Goal: Information Seeking & Learning: Learn about a topic

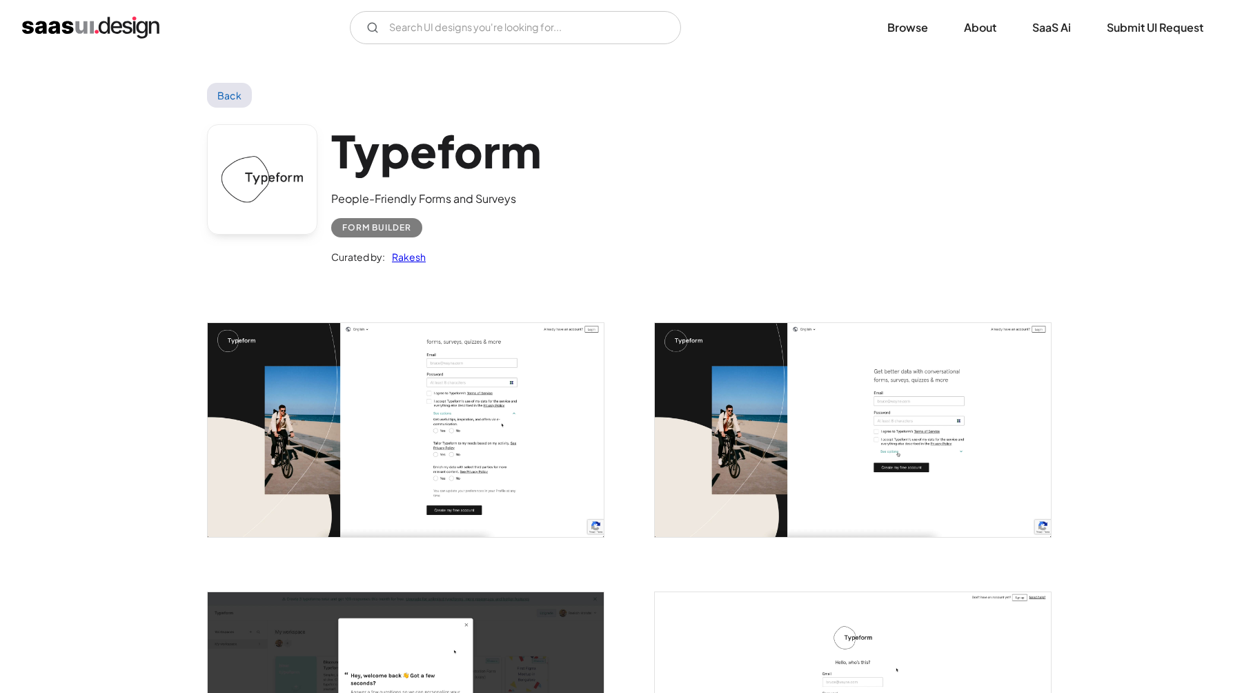
click at [100, 21] on img "home" at bounding box center [90, 28] width 137 height 22
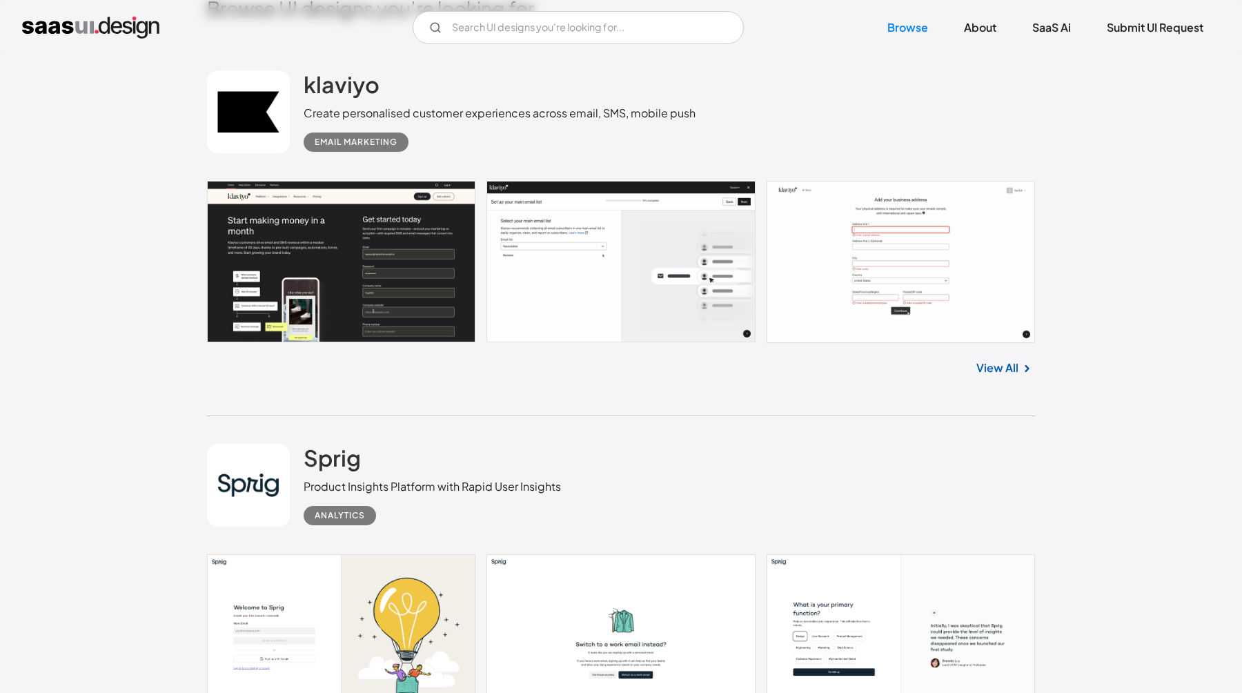
scroll to position [459, 0]
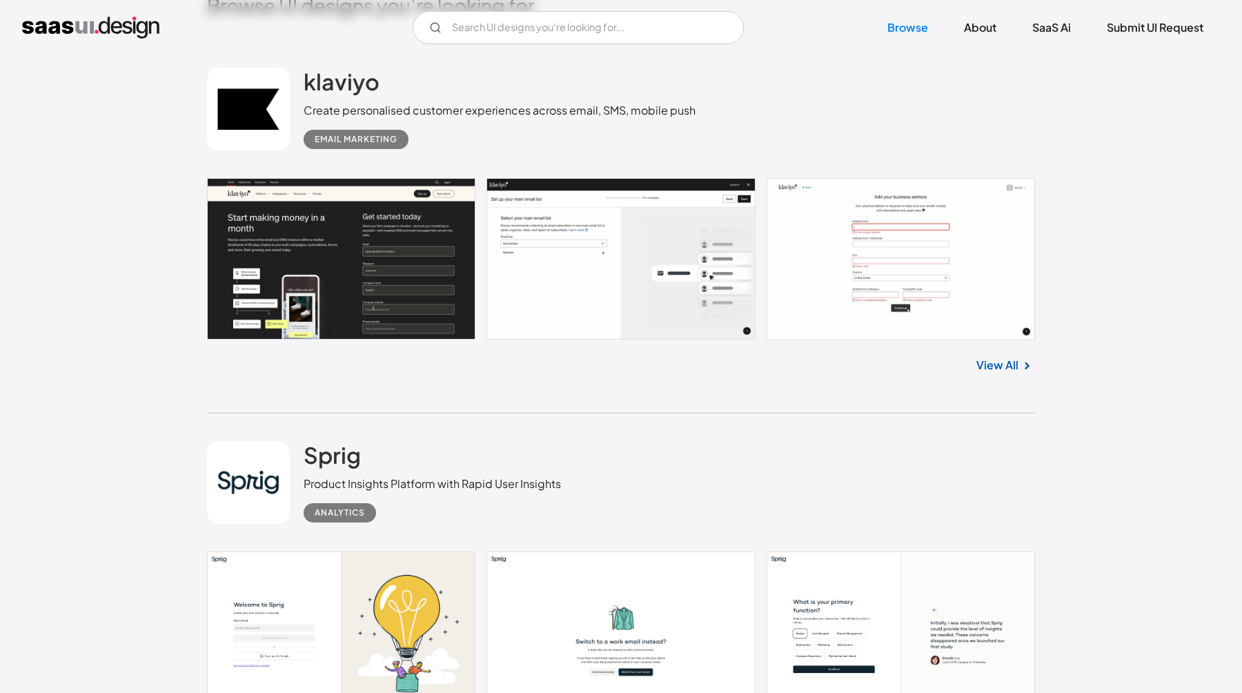
click at [1008, 369] on link "View All" at bounding box center [997, 365] width 42 height 17
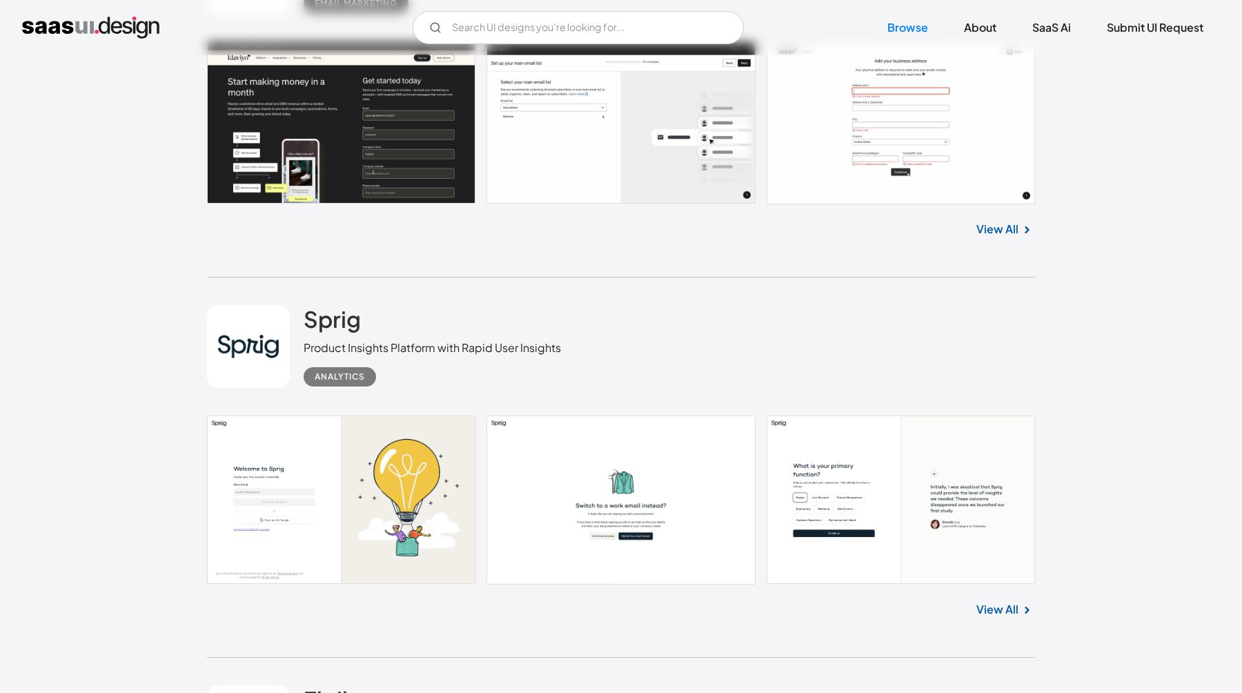
scroll to position [600, 0]
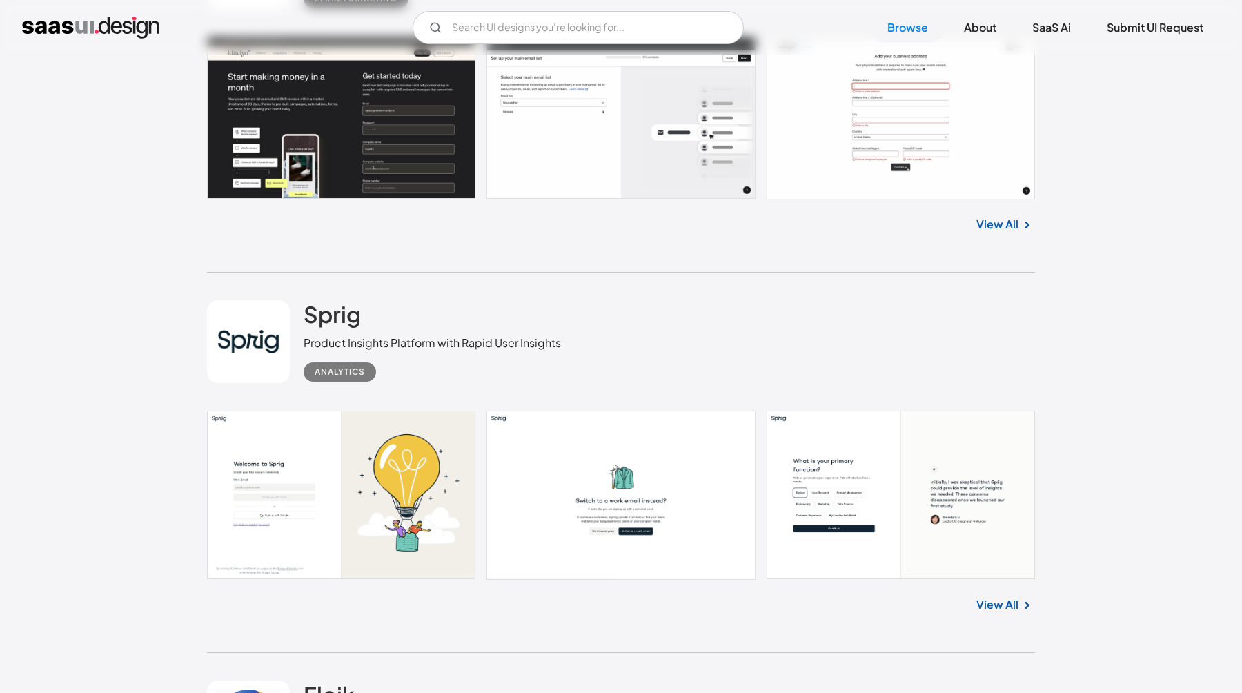
click at [1023, 606] on img at bounding box center [1026, 605] width 17 height 17
click at [1005, 607] on link "View All" at bounding box center [997, 604] width 42 height 17
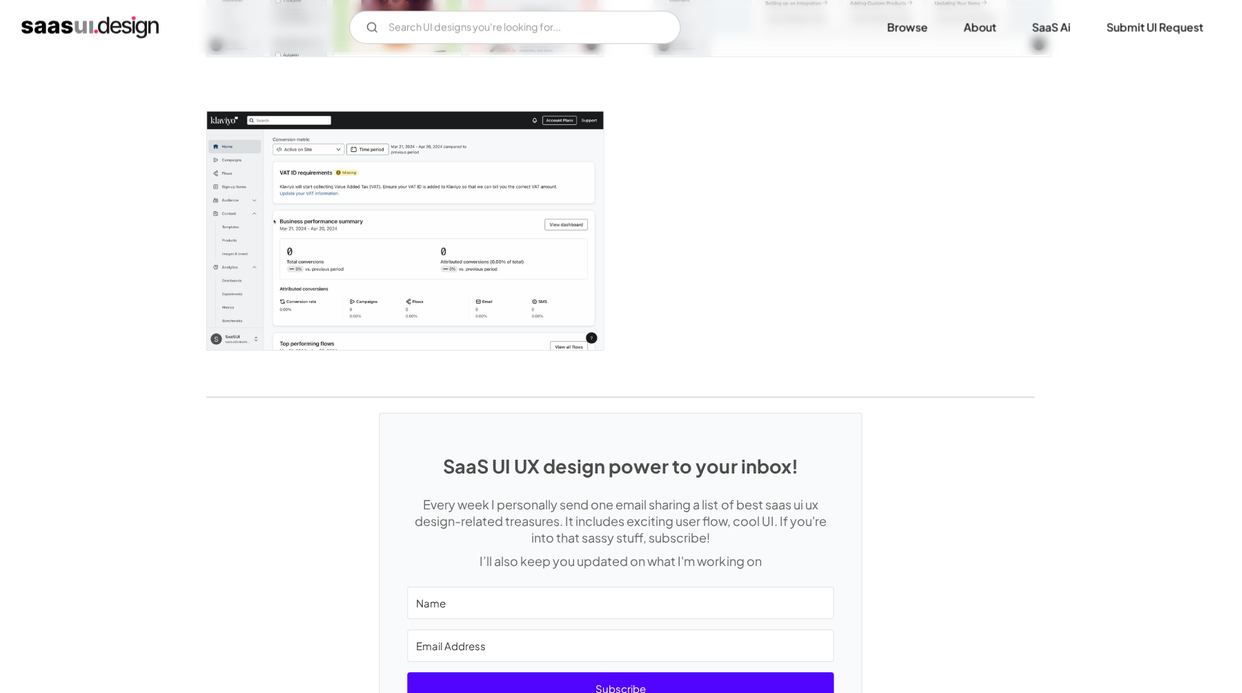
scroll to position [3730, 0]
click at [449, 248] on img "open lightbox" at bounding box center [406, 231] width 396 height 238
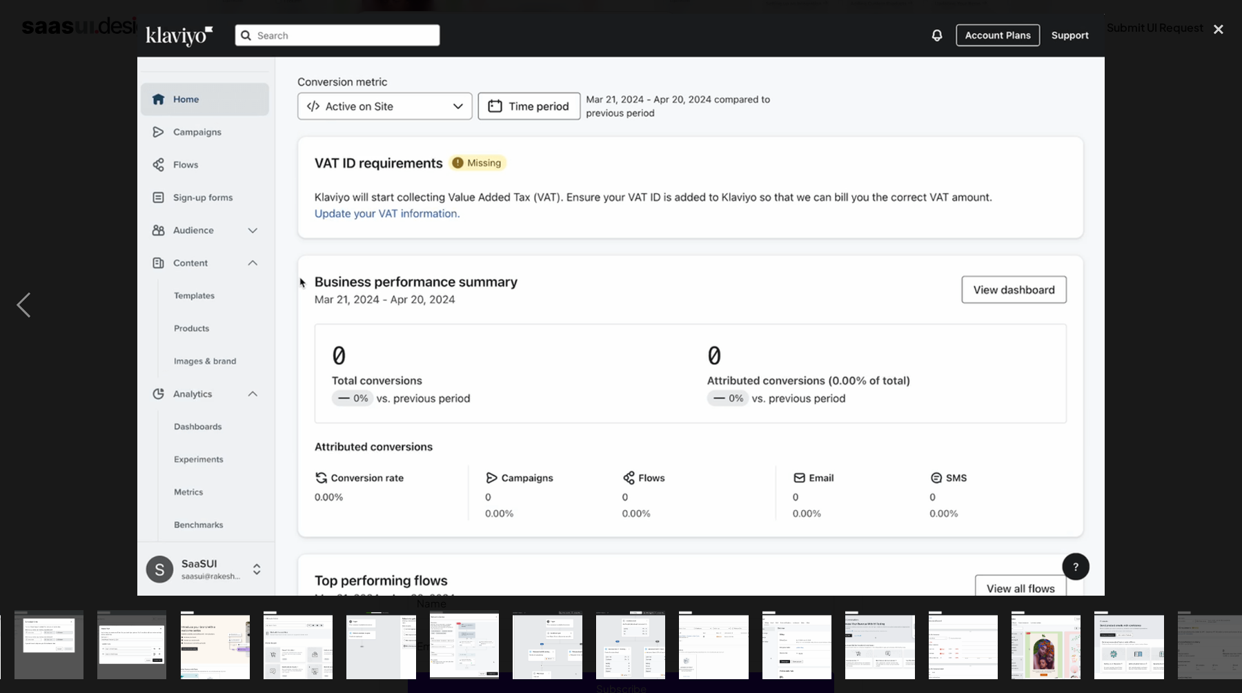
scroll to position [0, 850]
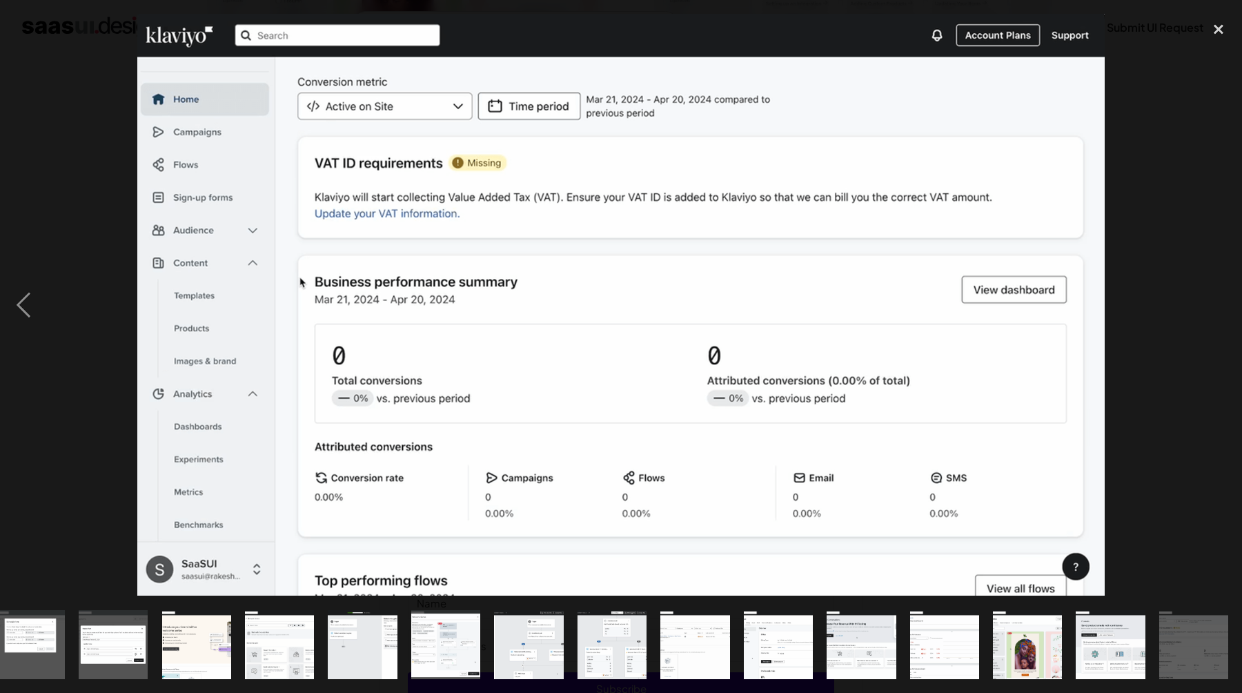
click at [1241, 77] on div "next image" at bounding box center [1218, 304] width 47 height 581
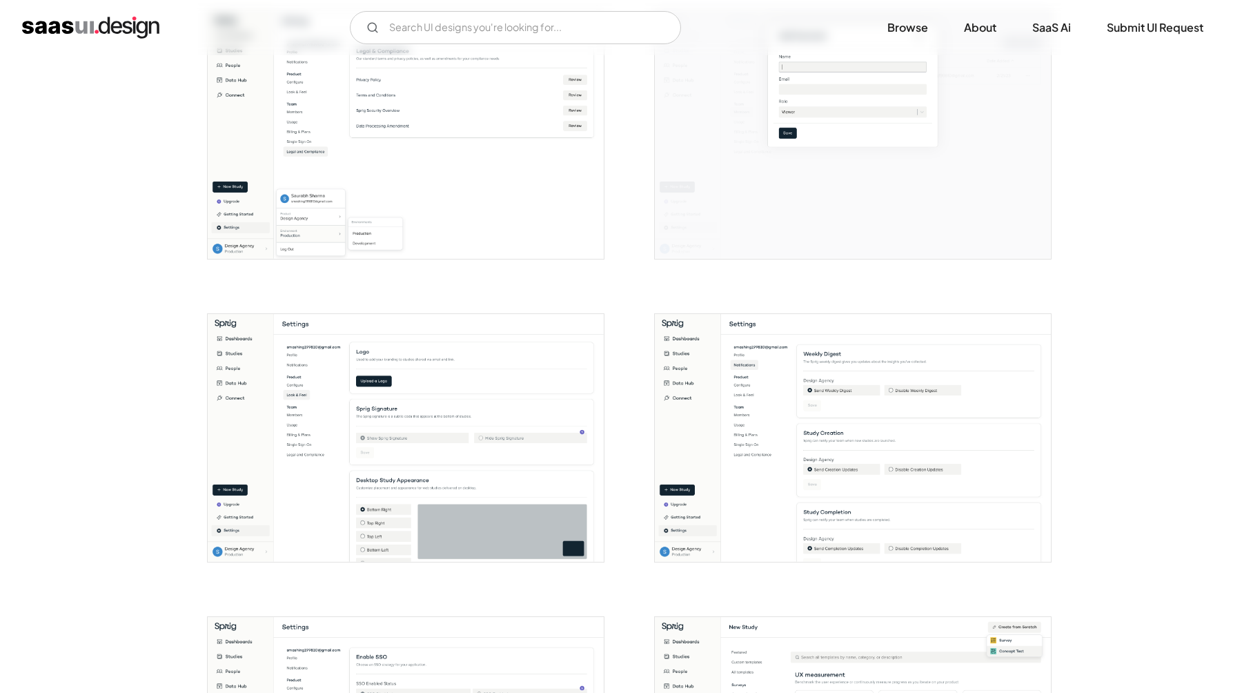
scroll to position [2434, 0]
click at [955, 463] on img "open lightbox" at bounding box center [853, 436] width 396 height 248
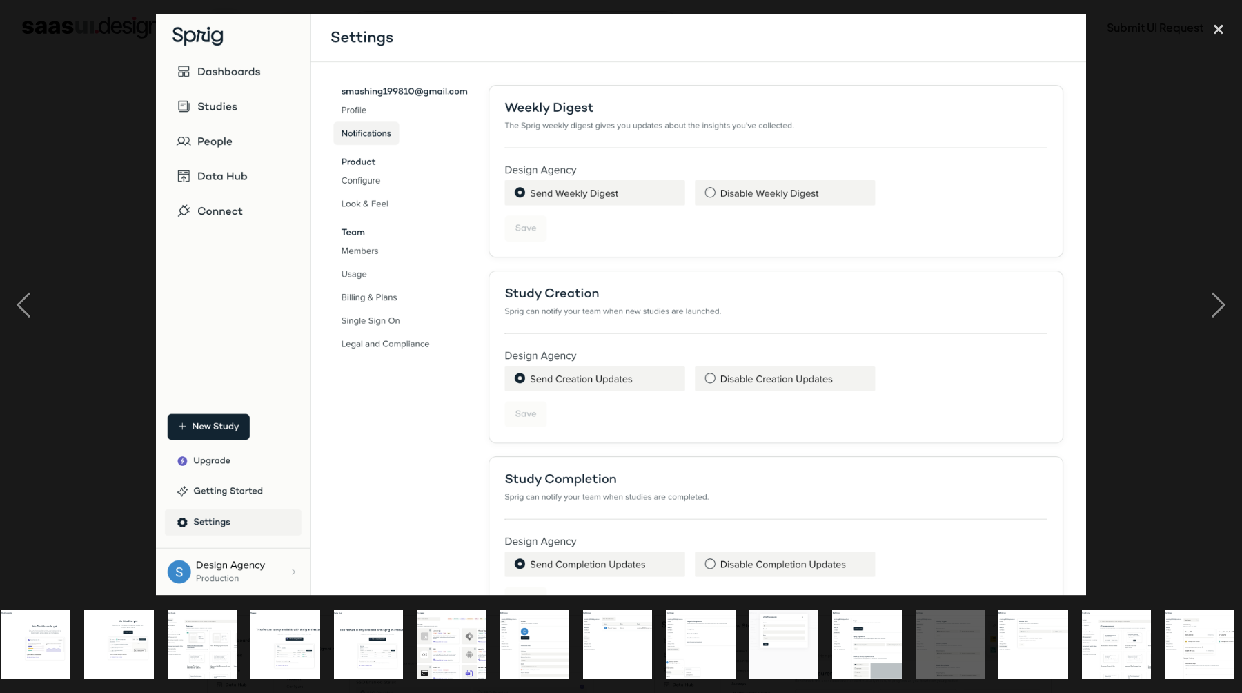
scroll to position [0, 517]
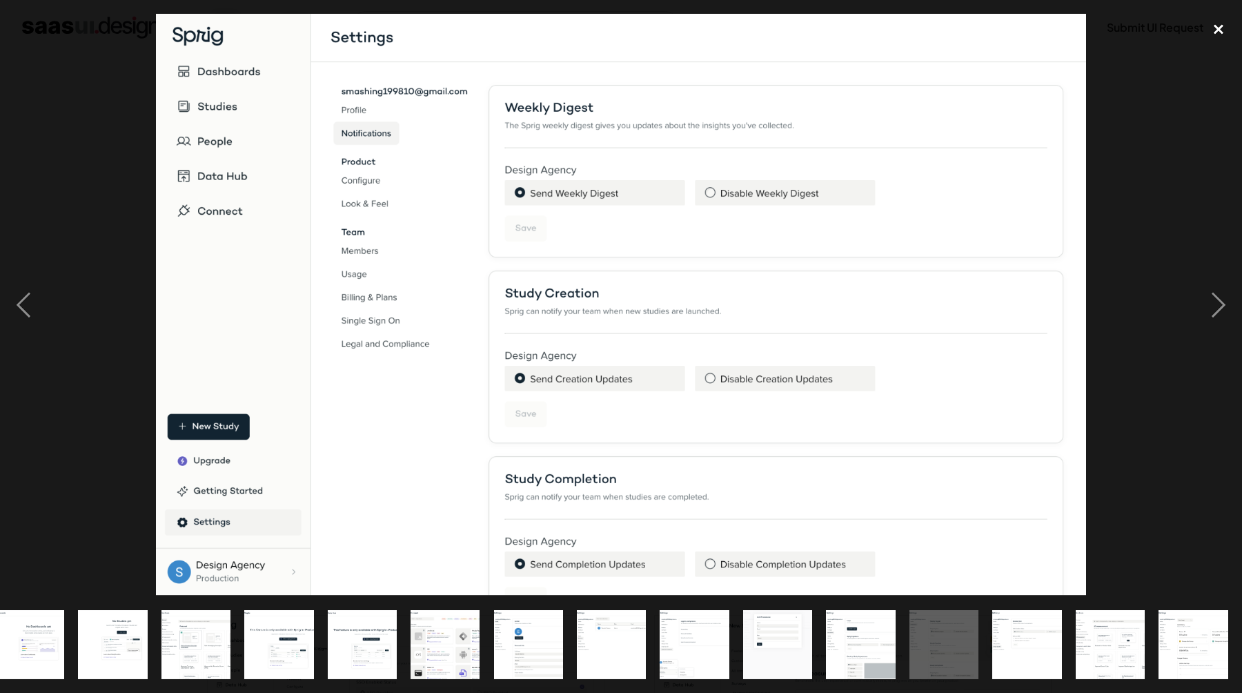
click at [1215, 33] on div "close lightbox" at bounding box center [1218, 29] width 47 height 30
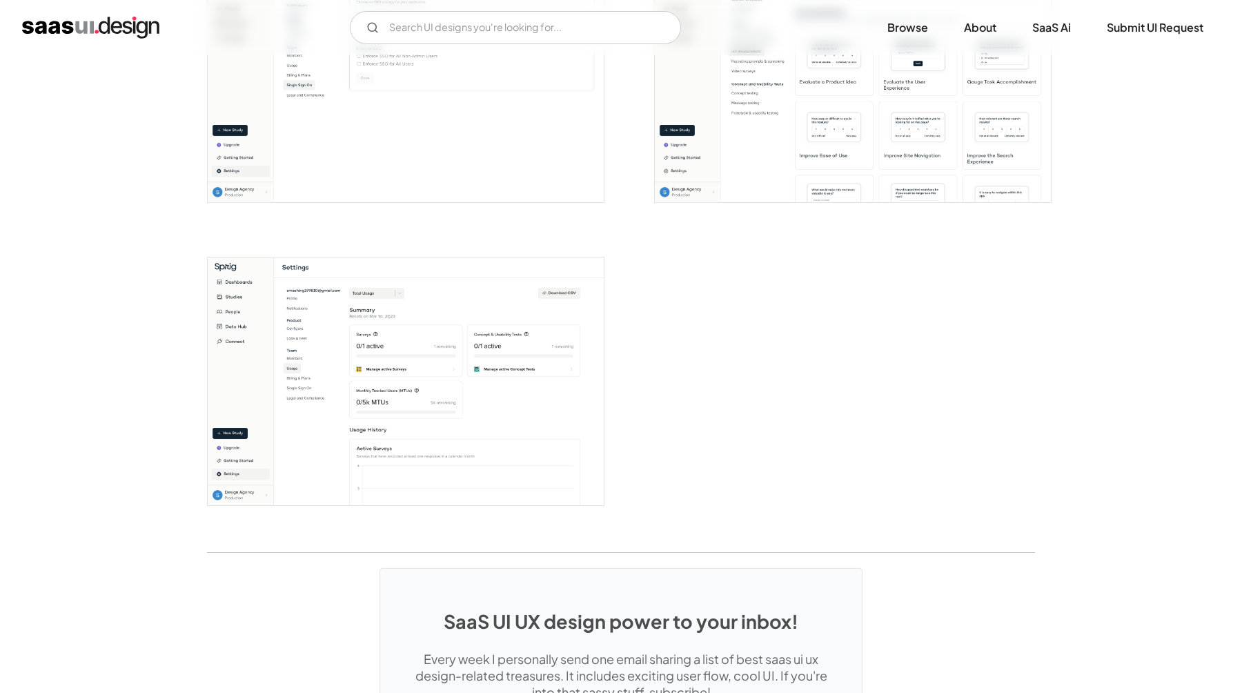
scroll to position [3096, 0]
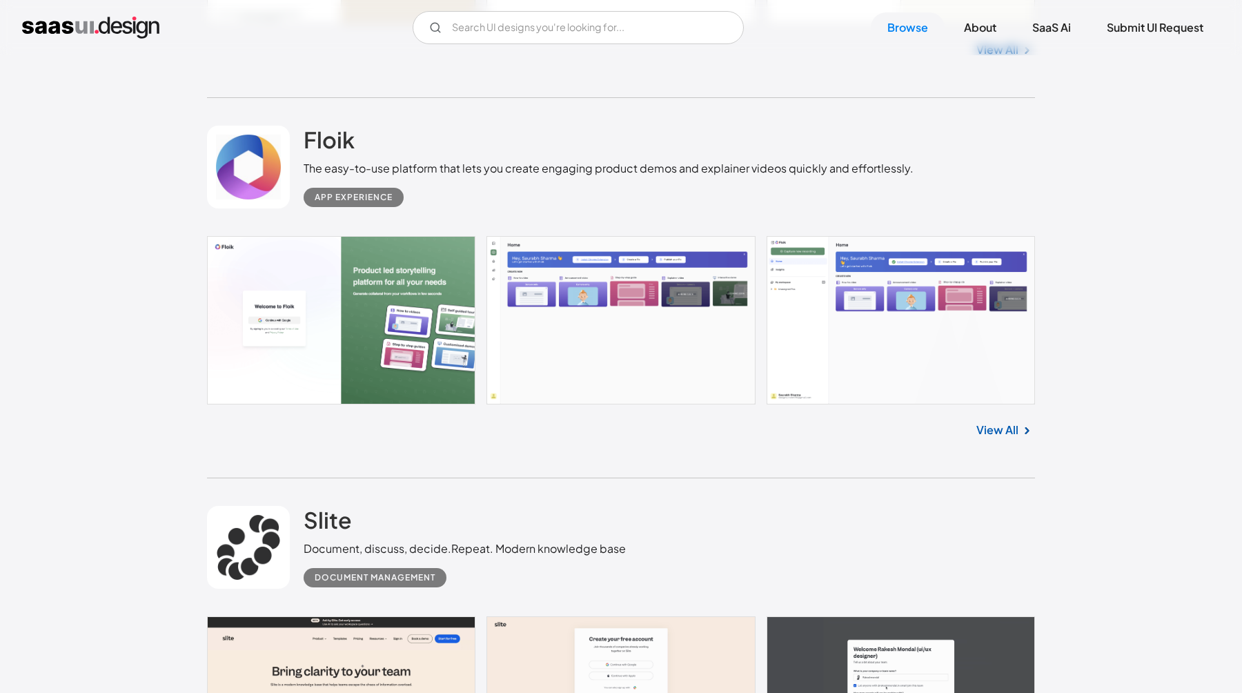
scroll to position [1164, 0]
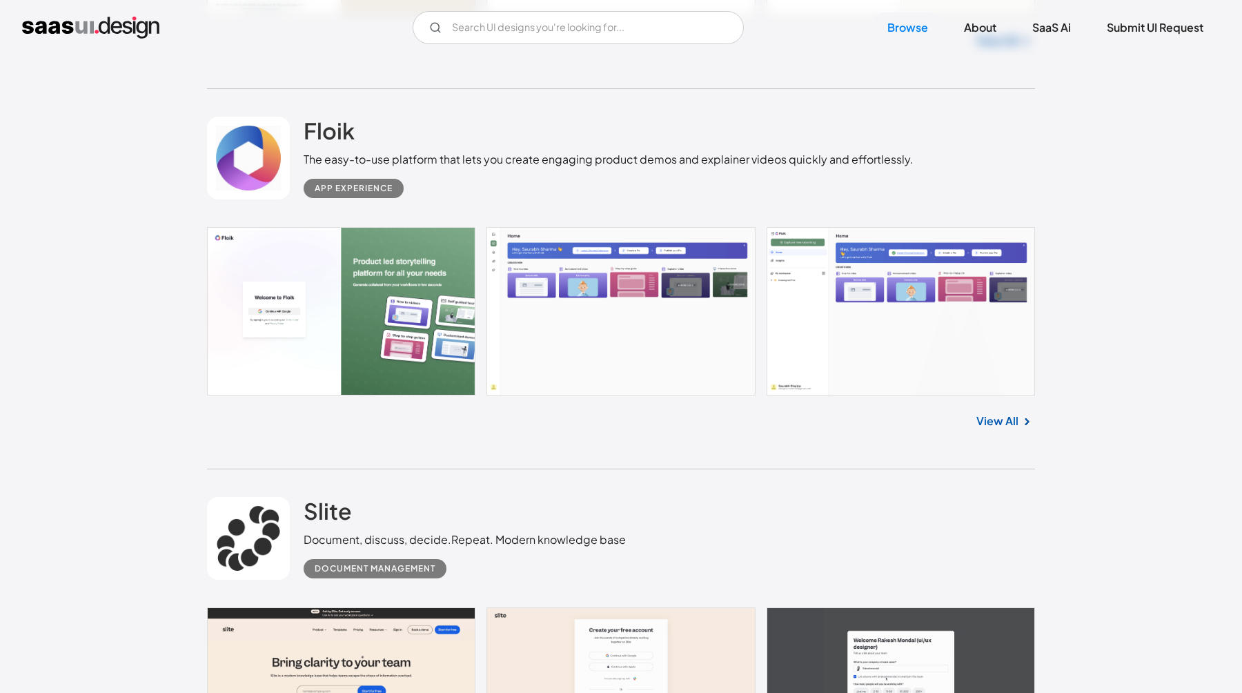
click at [1003, 410] on div "View All" at bounding box center [621, 418] width 828 height 46
click at [997, 413] on link "View All" at bounding box center [997, 420] width 42 height 17
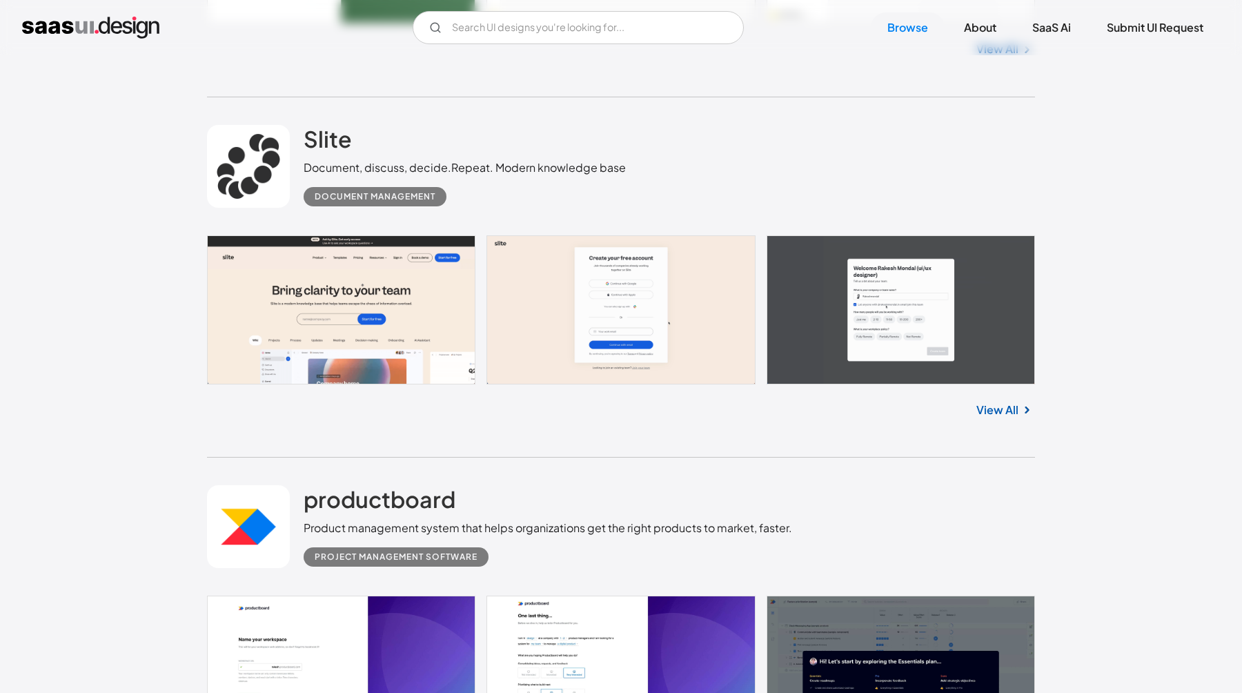
scroll to position [1537, 0]
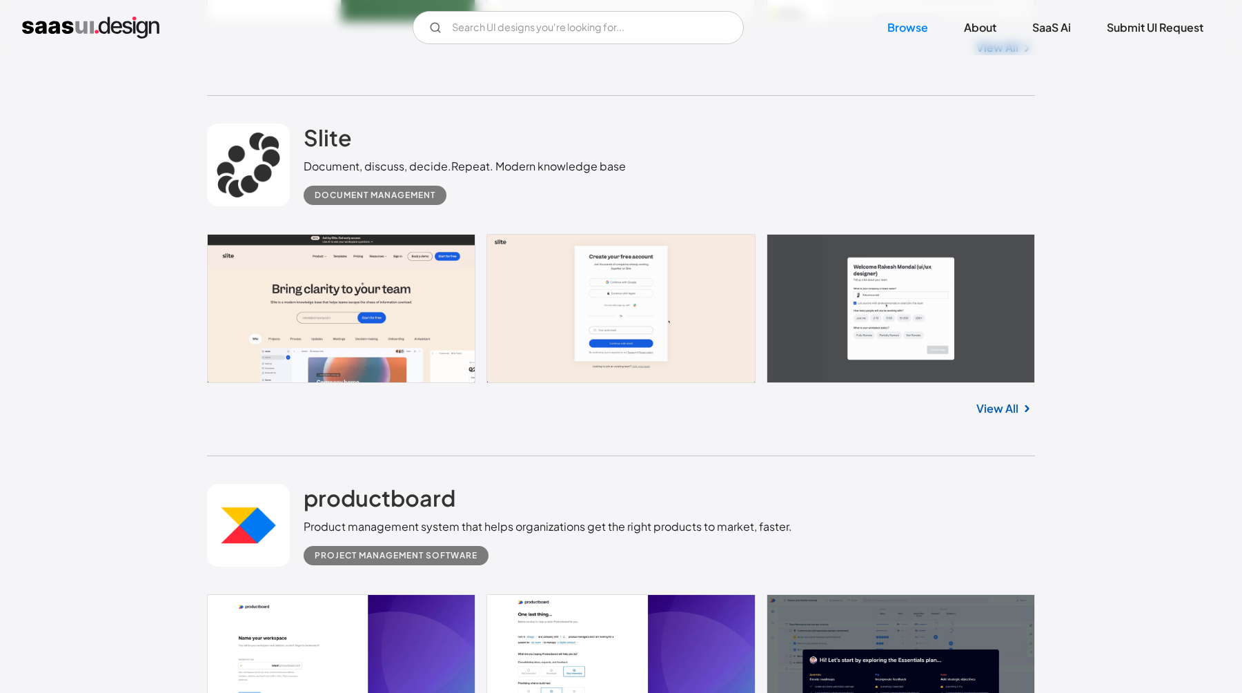
click at [1012, 412] on link "View All" at bounding box center [997, 408] width 42 height 17
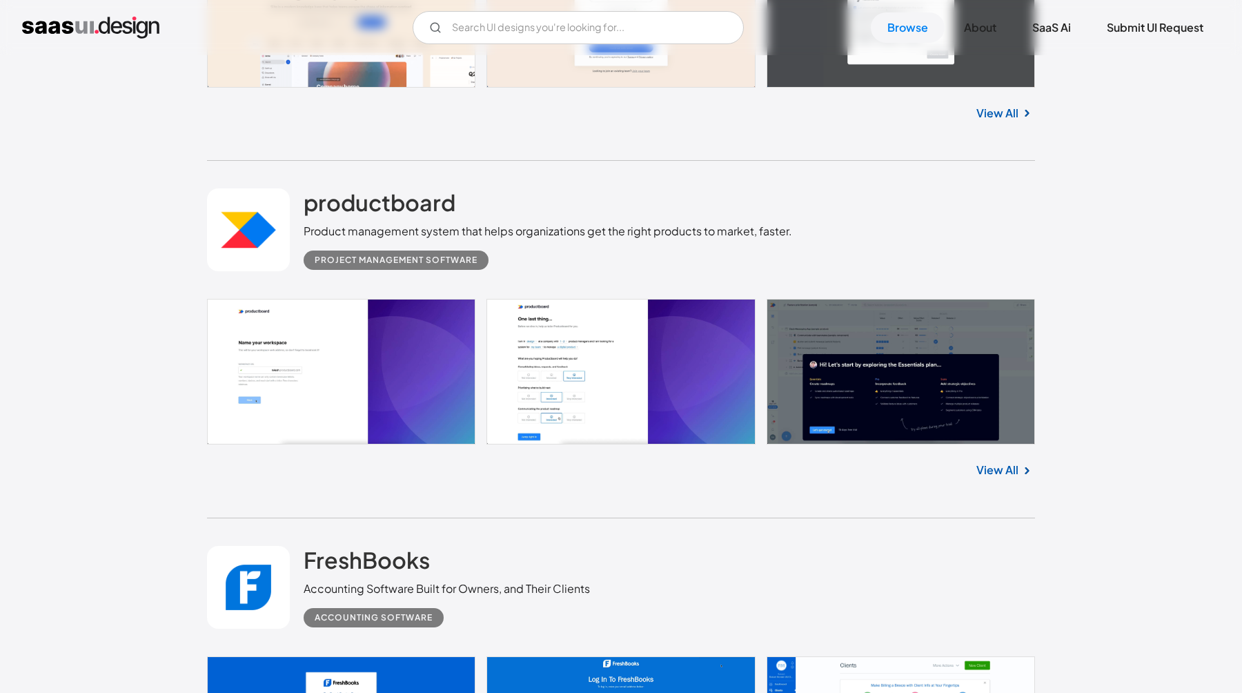
scroll to position [1835, 0]
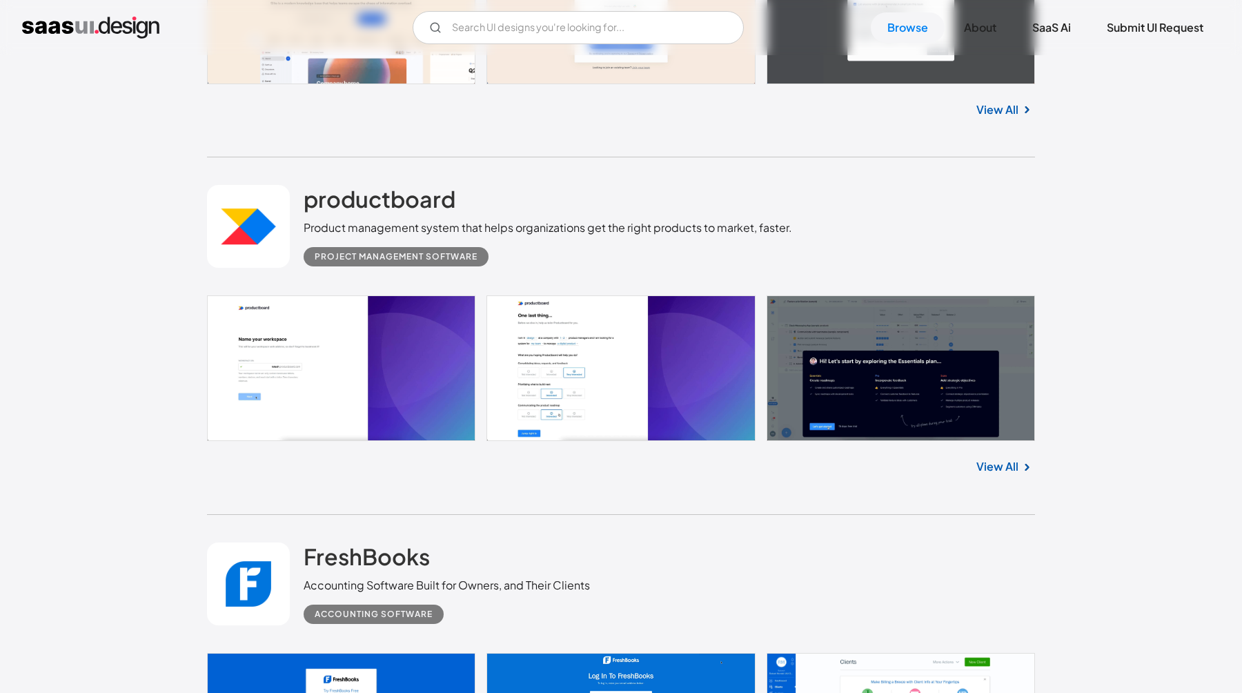
click at [1006, 464] on link "View All" at bounding box center [997, 466] width 42 height 17
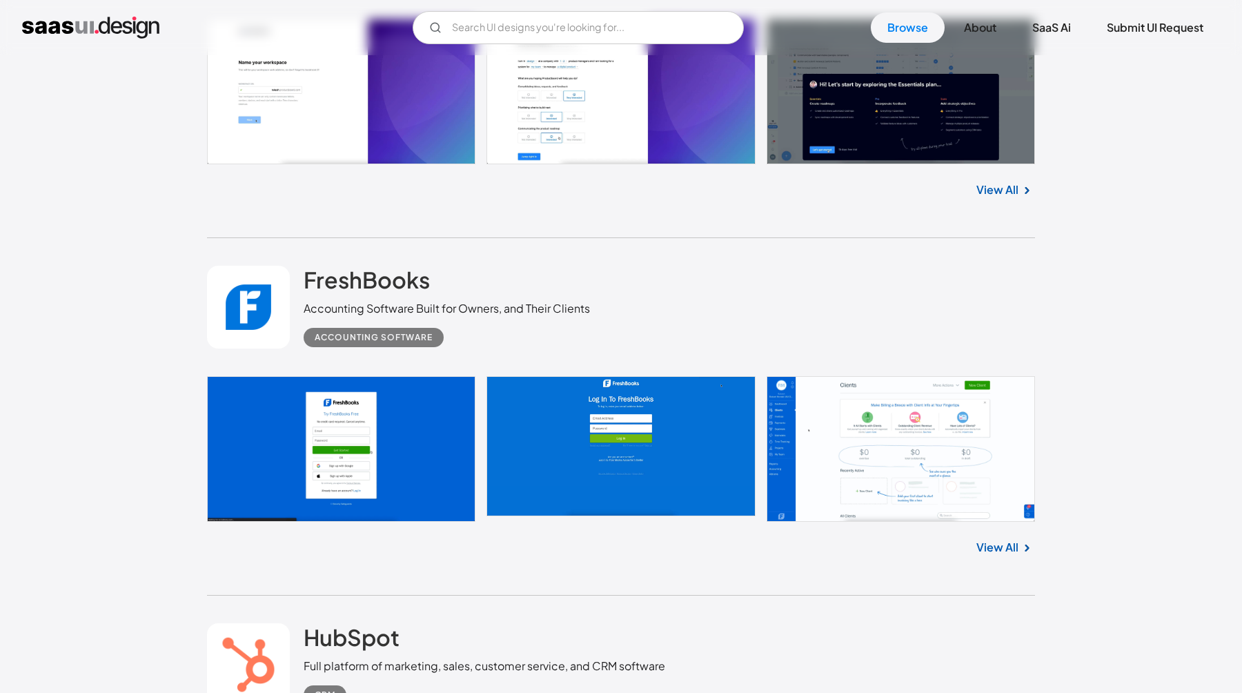
scroll to position [2125, 0]
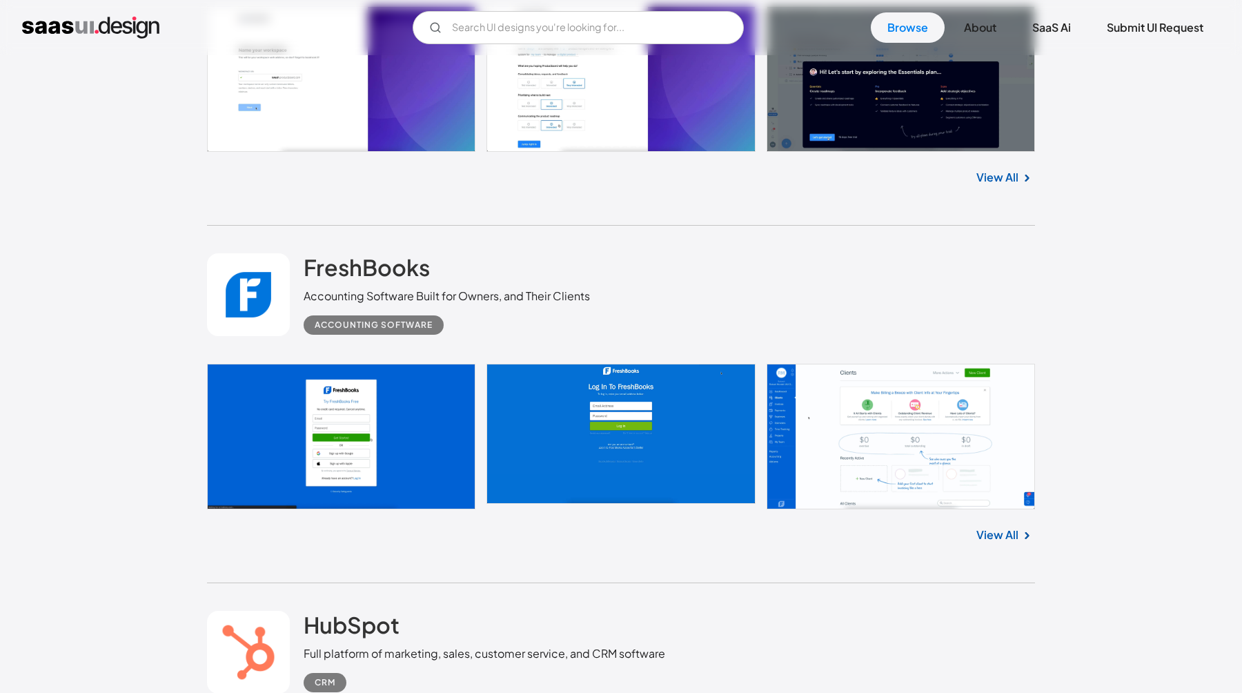
click at [1000, 536] on link "View All" at bounding box center [997, 534] width 42 height 17
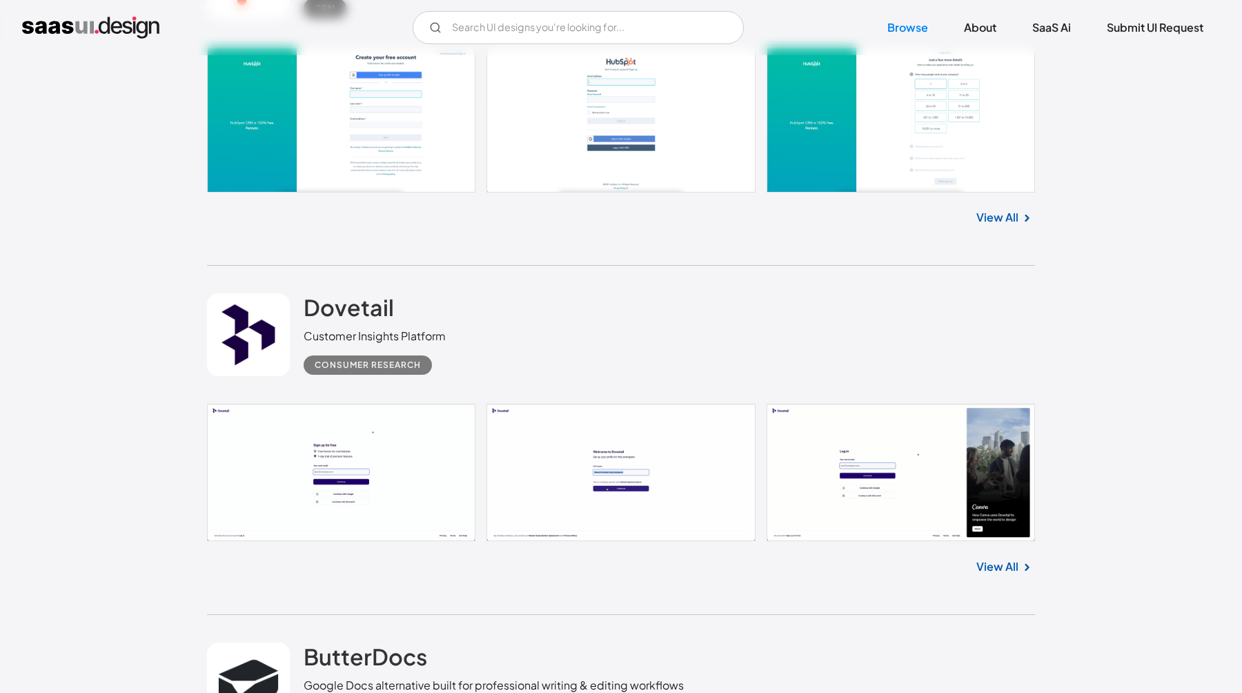
scroll to position [2807, 0]
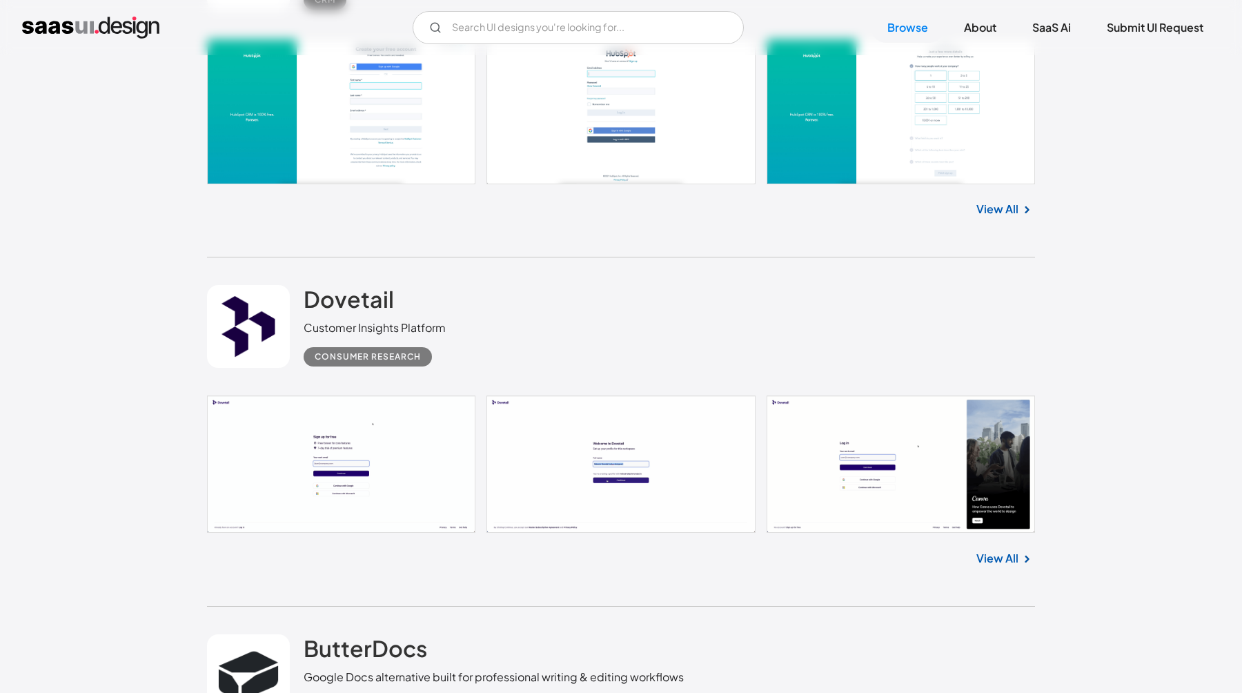
click at [988, 559] on link "View All" at bounding box center [997, 558] width 42 height 17
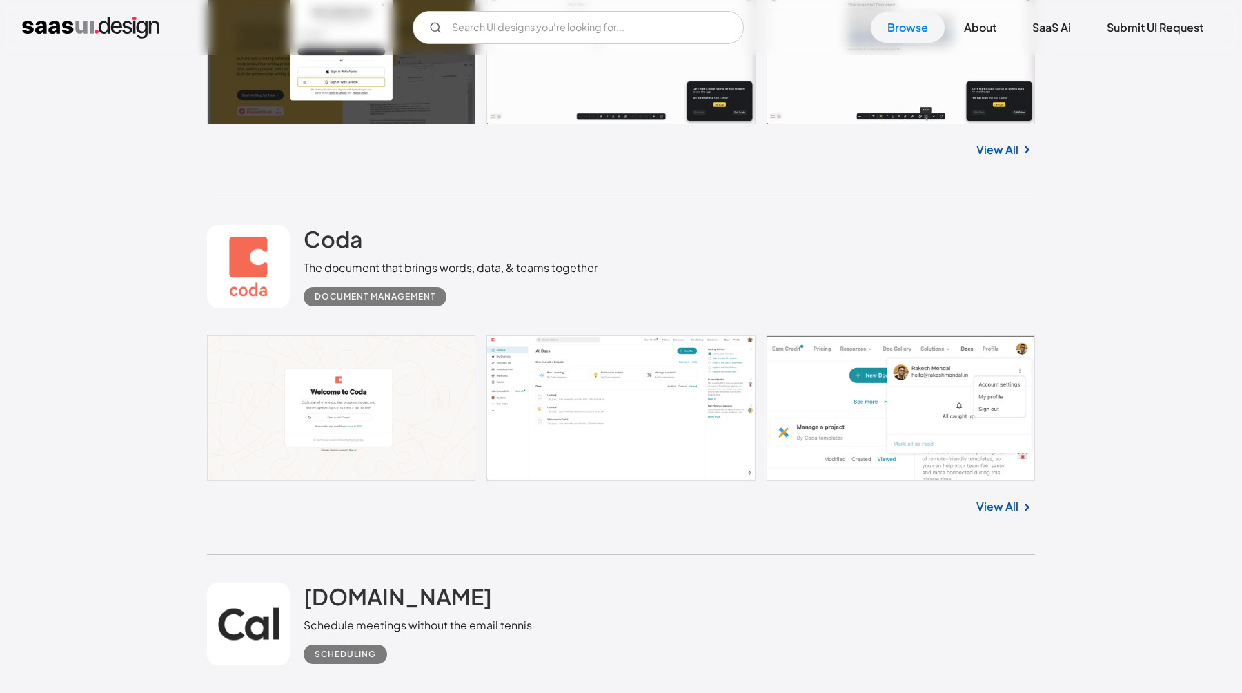
scroll to position [3583, 0]
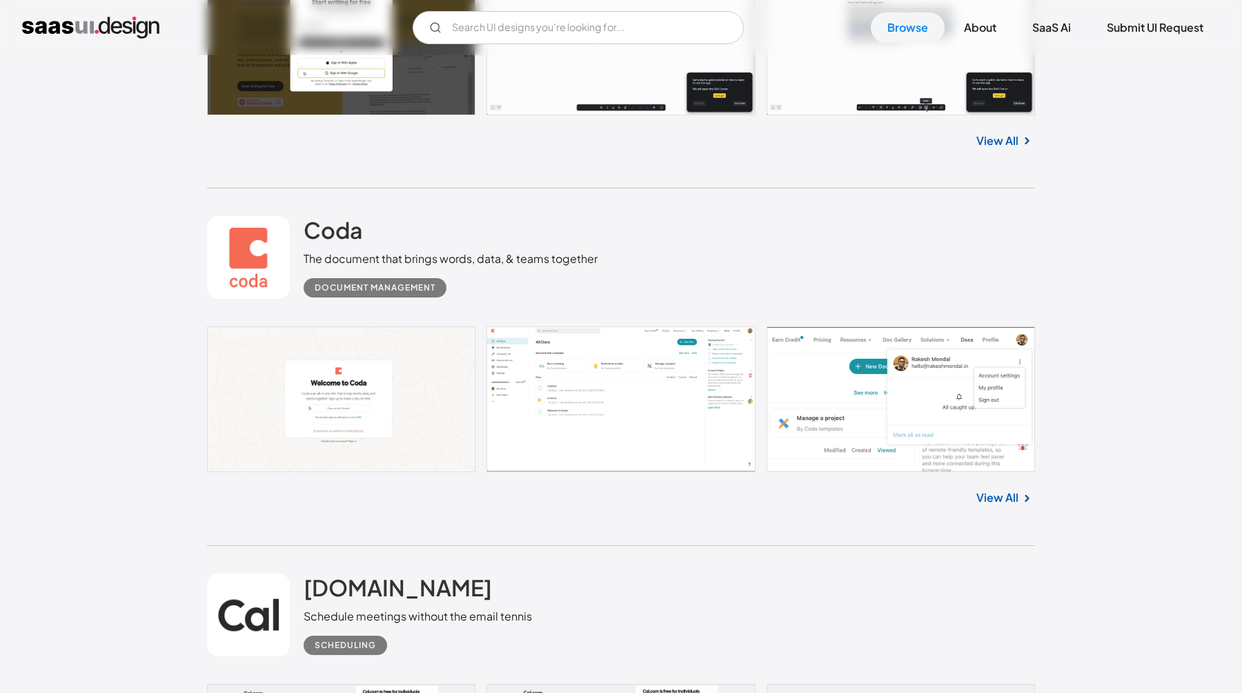
click at [1008, 510] on div "View All" at bounding box center [621, 495] width 828 height 46
click at [1008, 500] on link "View All" at bounding box center [997, 497] width 42 height 17
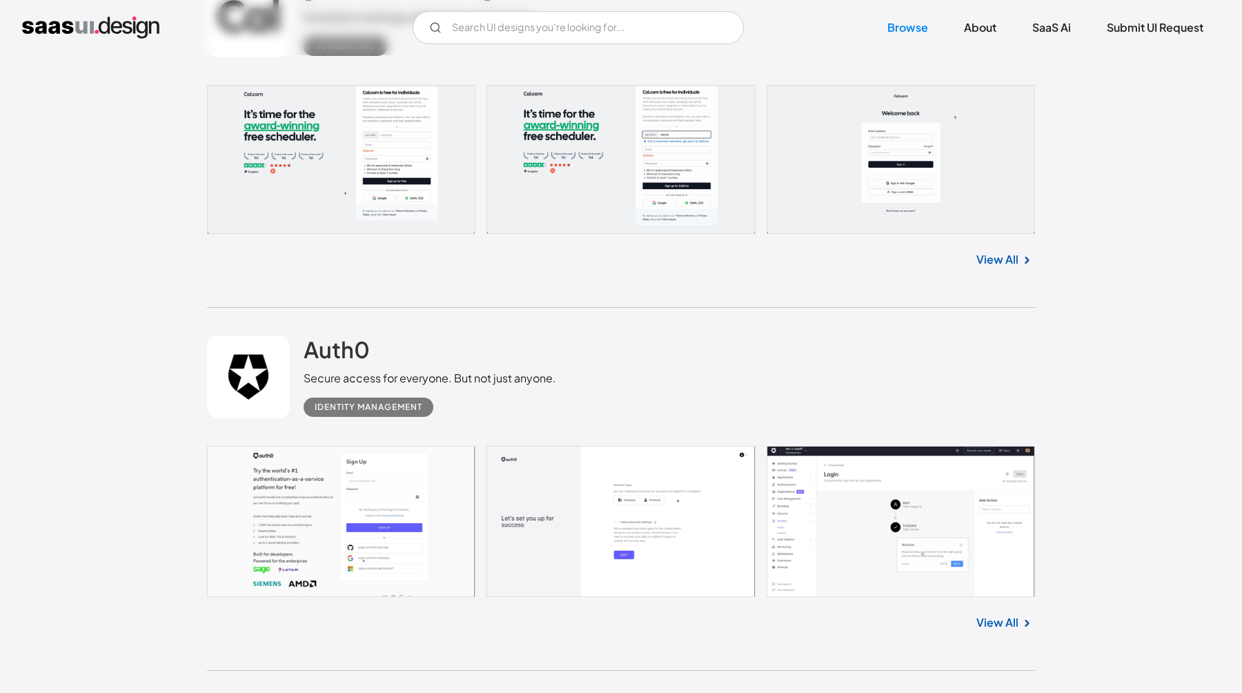
scroll to position [4335, 0]
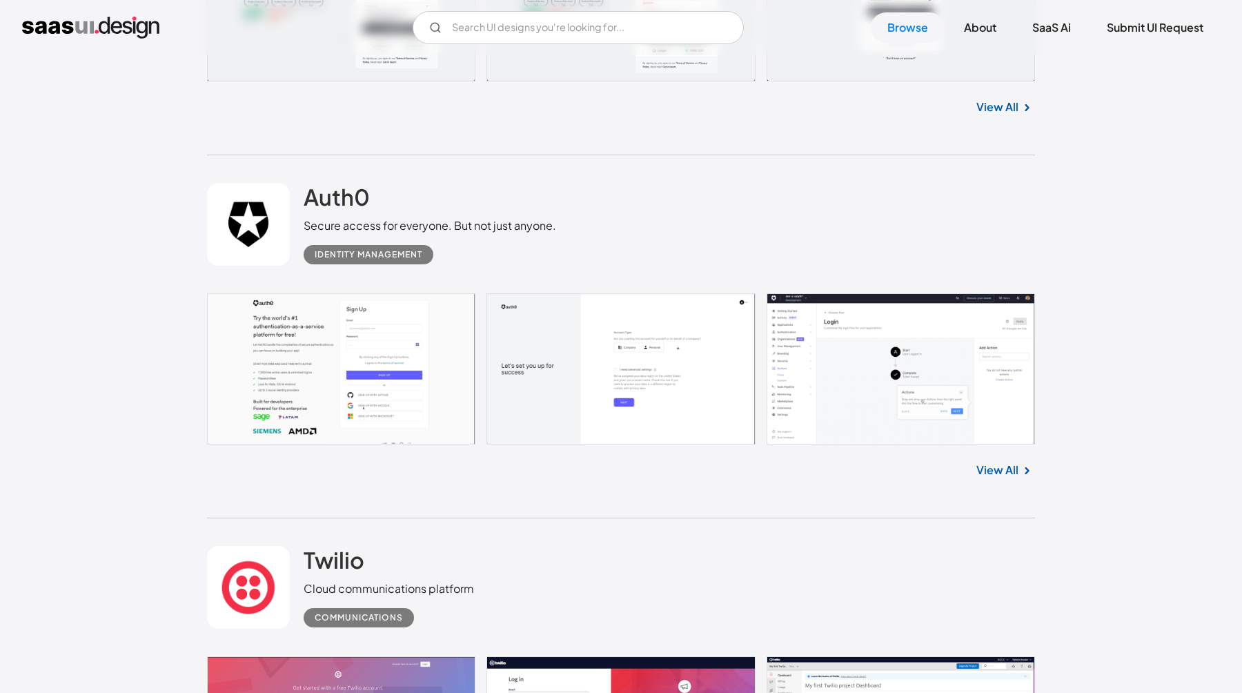
click at [1008, 474] on link "View All" at bounding box center [997, 469] width 42 height 17
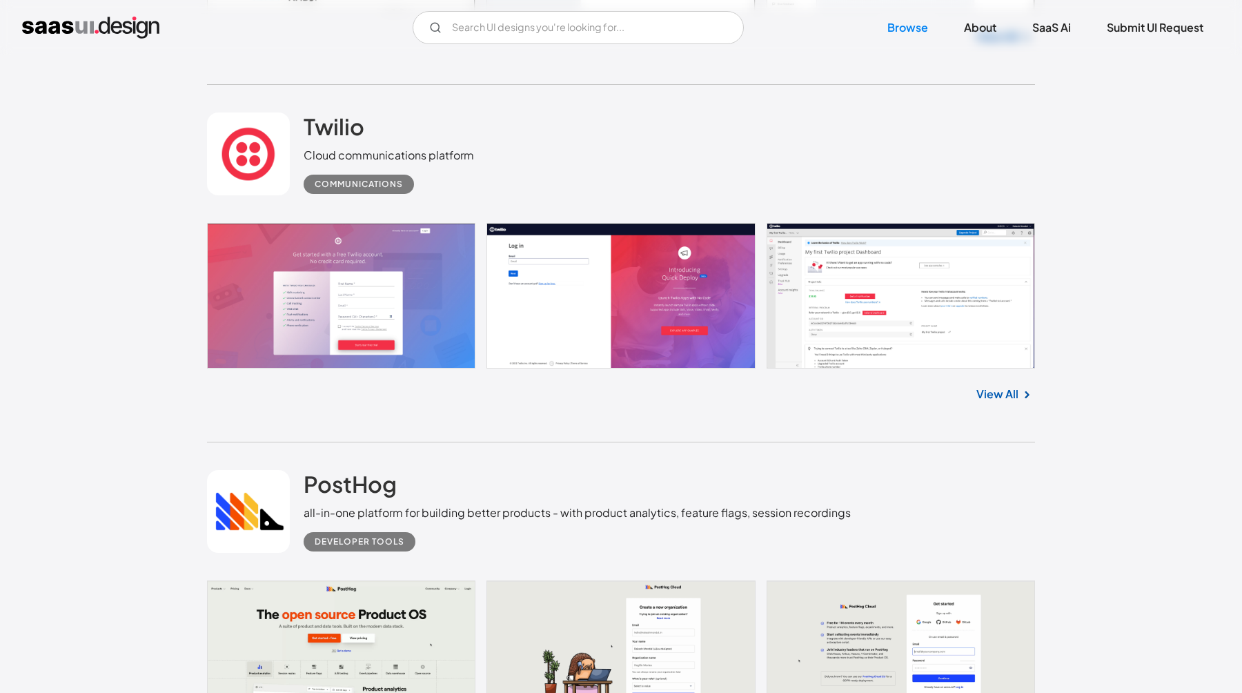
scroll to position [4782, 0]
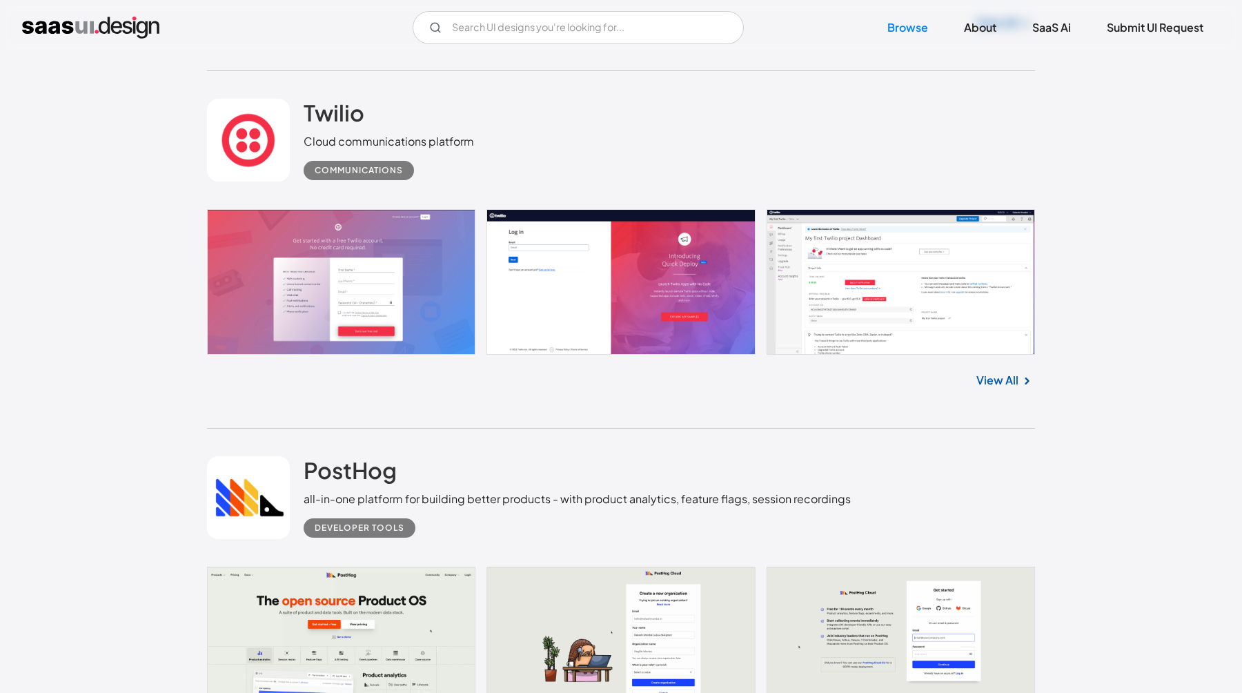
click at [1013, 379] on link "View All" at bounding box center [997, 380] width 42 height 17
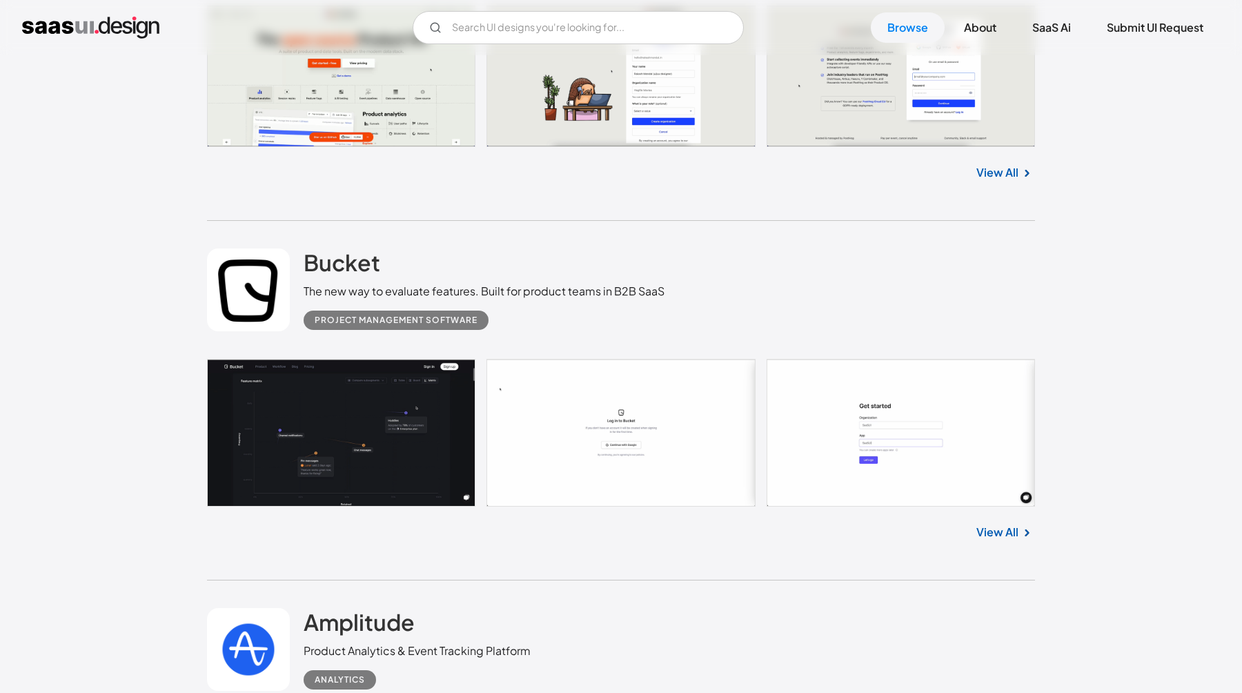
scroll to position [5345, 0]
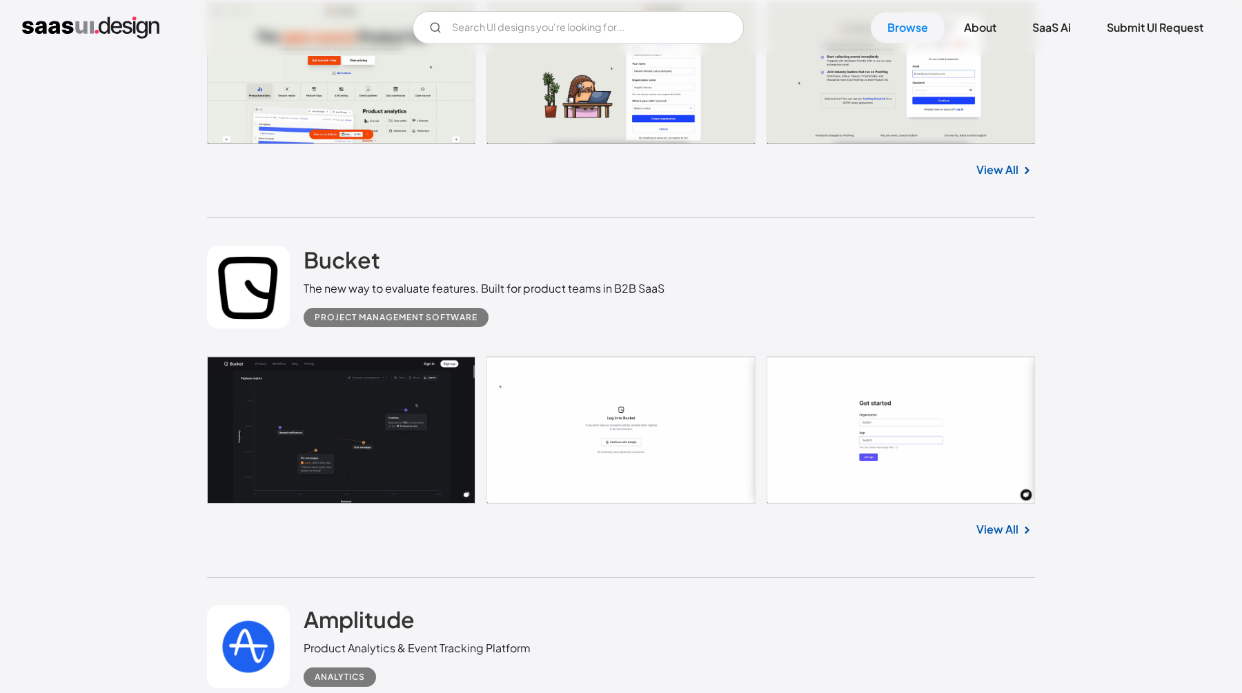
click at [999, 178] on link "View All" at bounding box center [997, 169] width 42 height 17
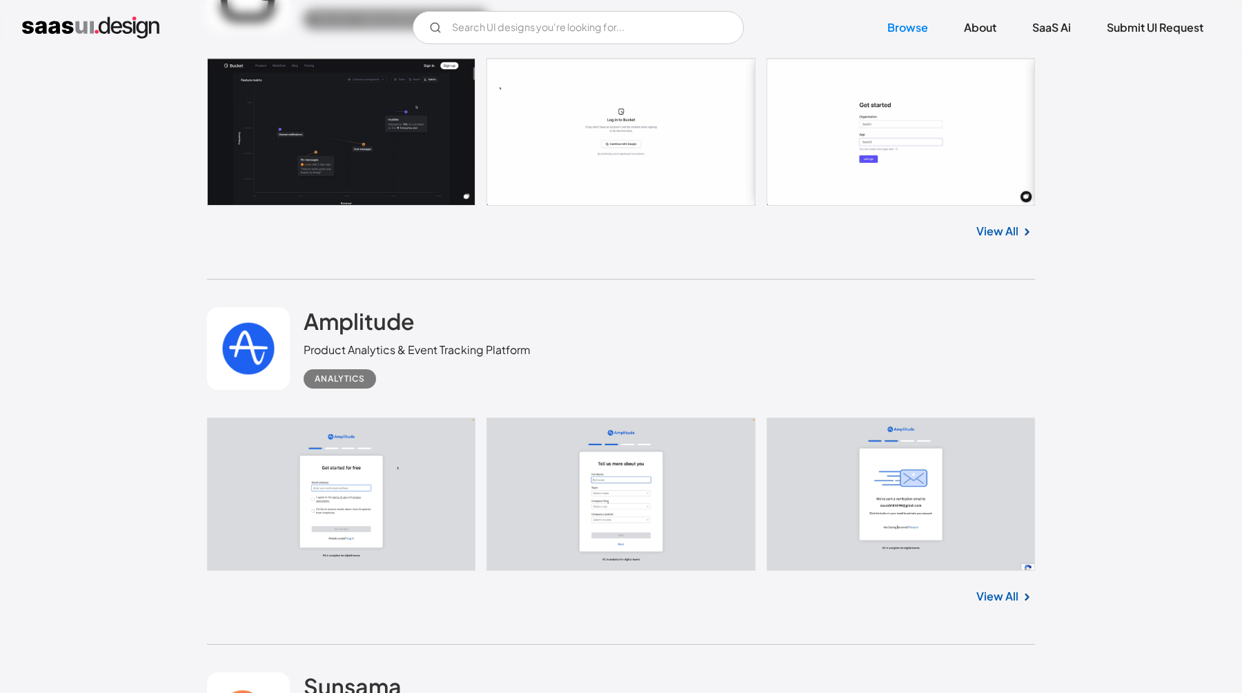
scroll to position [5651, 0]
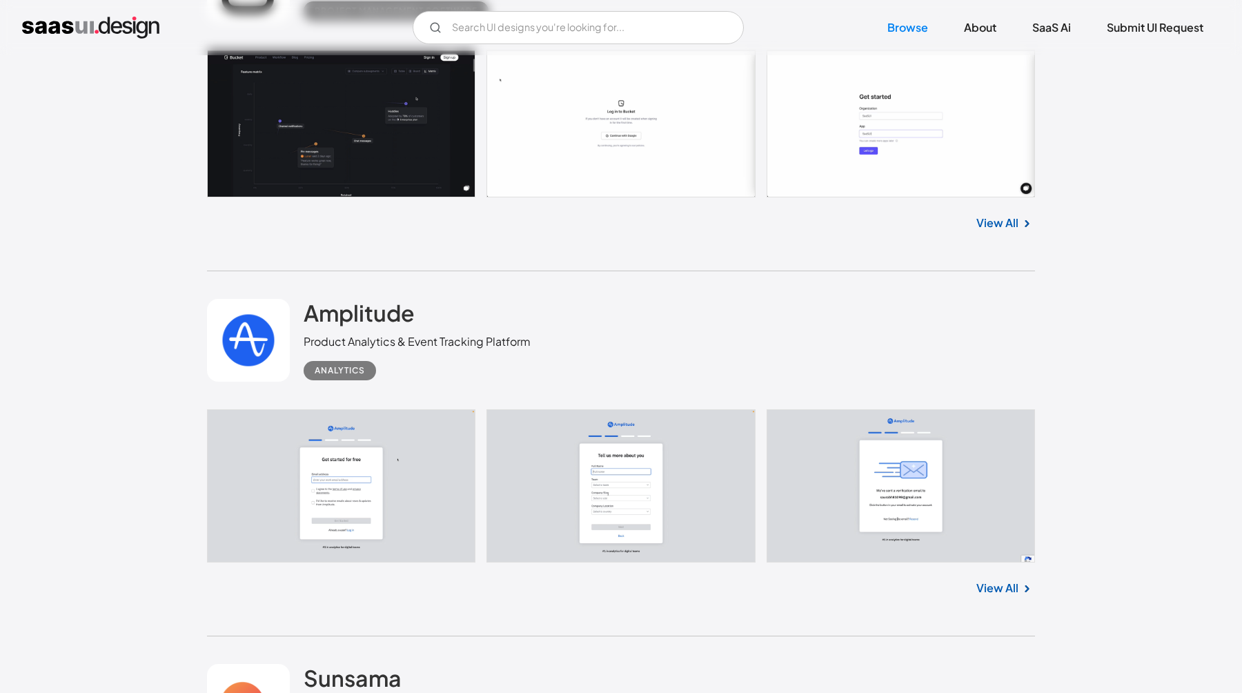
click at [1001, 595] on link "View All" at bounding box center [997, 587] width 42 height 17
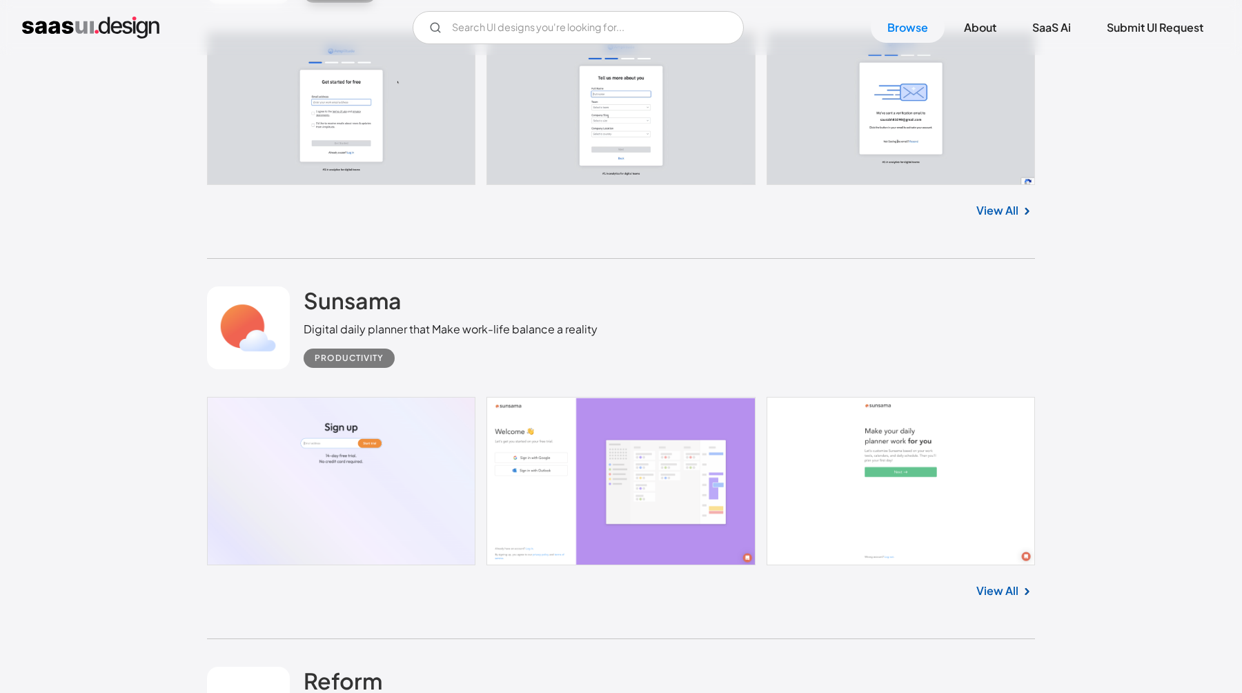
scroll to position [6036, 0]
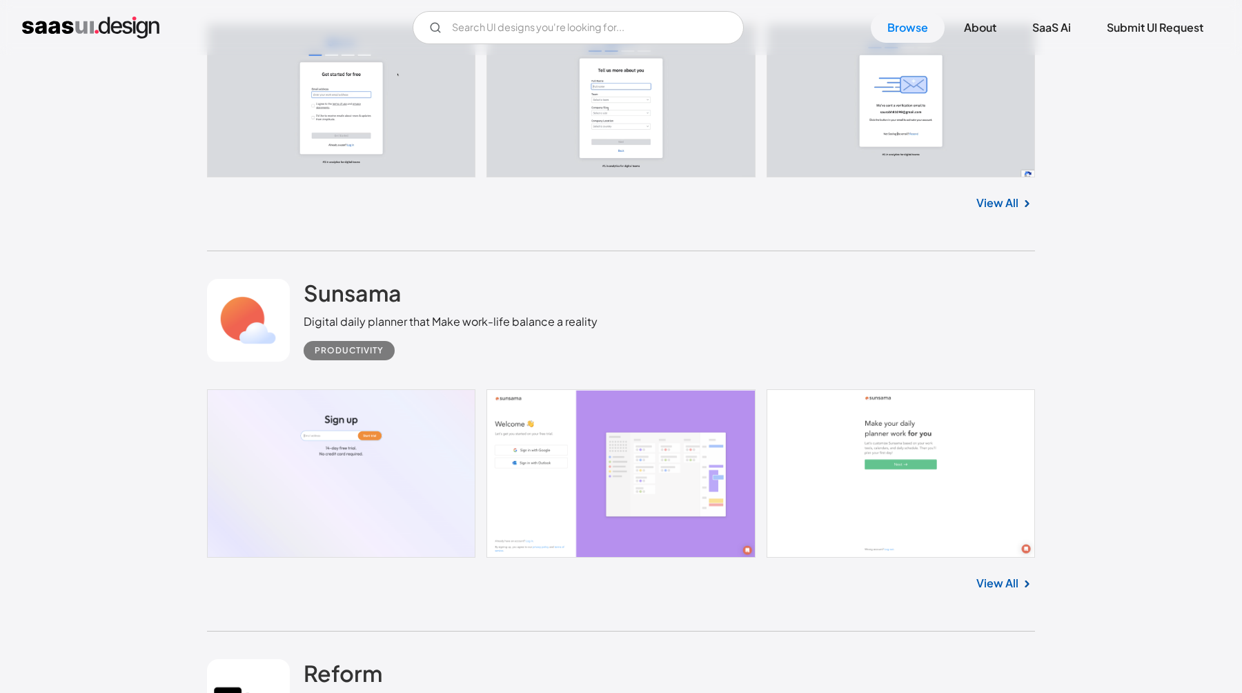
click at [989, 202] on link "View All" at bounding box center [997, 203] width 42 height 17
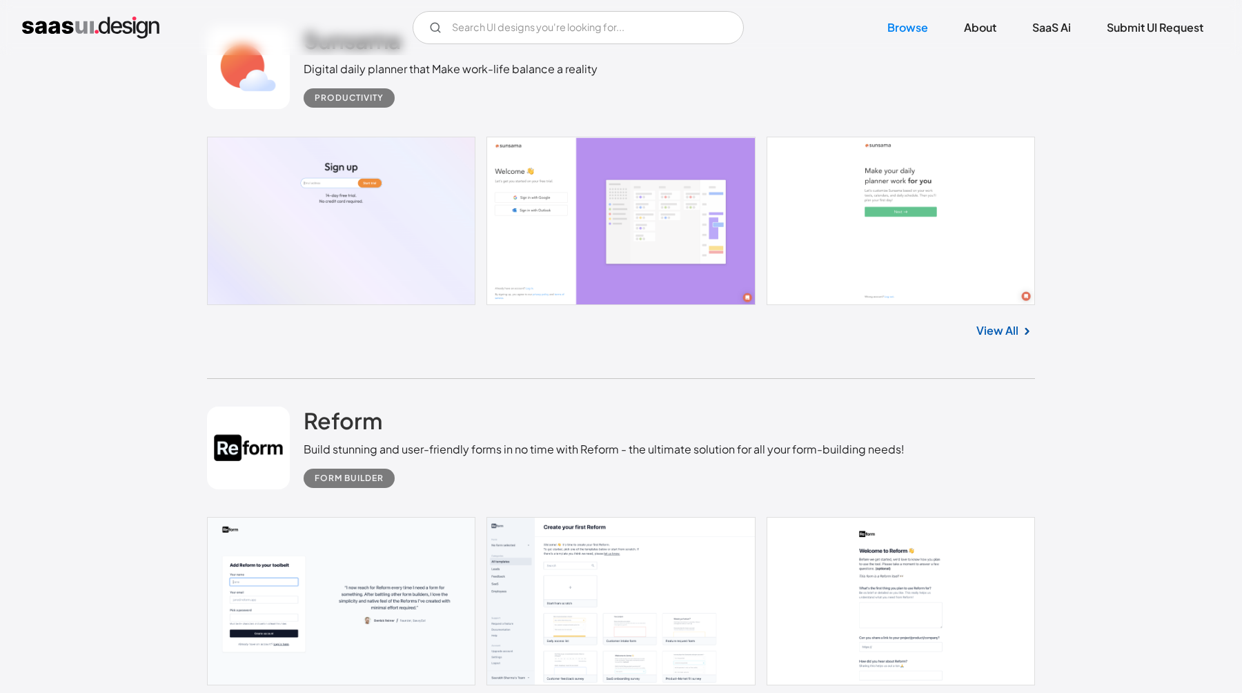
scroll to position [6294, 0]
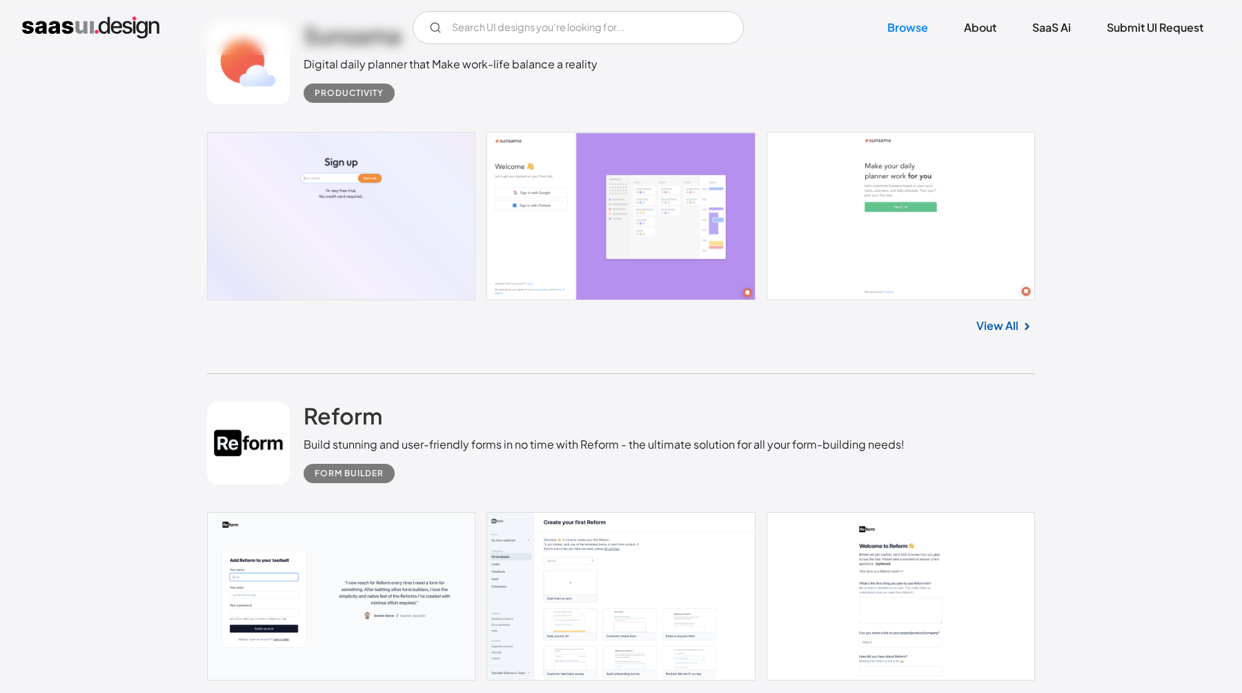
click at [999, 334] on link "View All" at bounding box center [997, 325] width 42 height 17
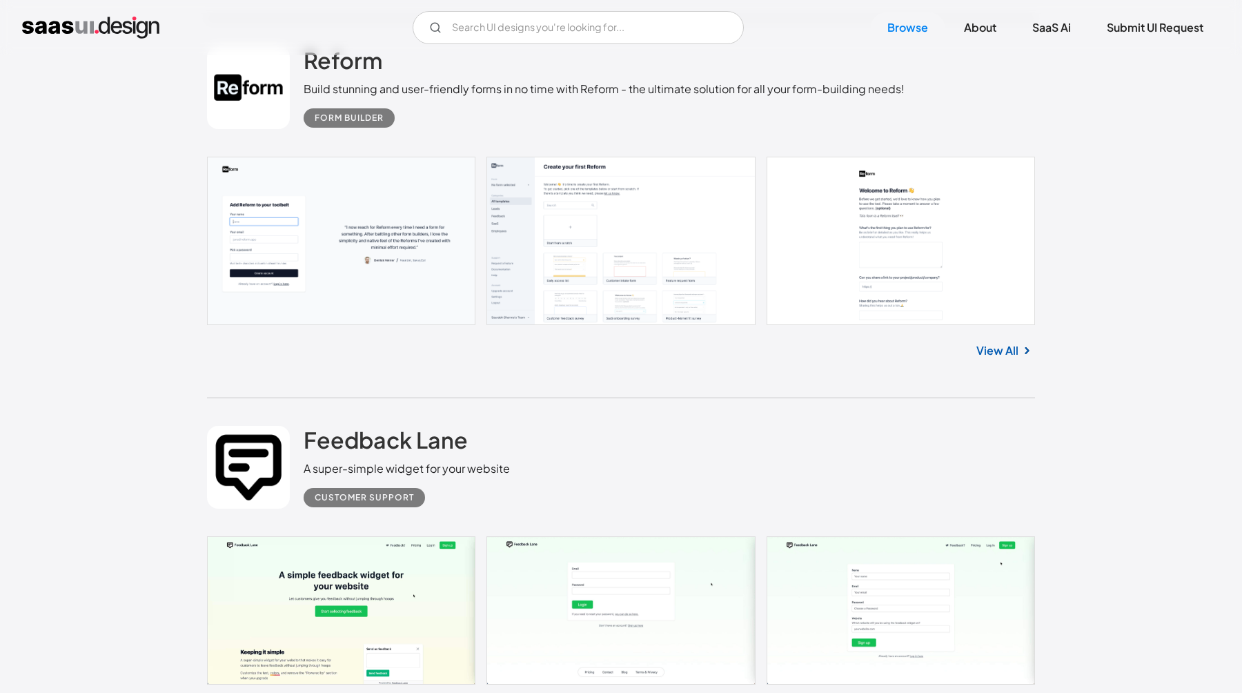
scroll to position [6656, 0]
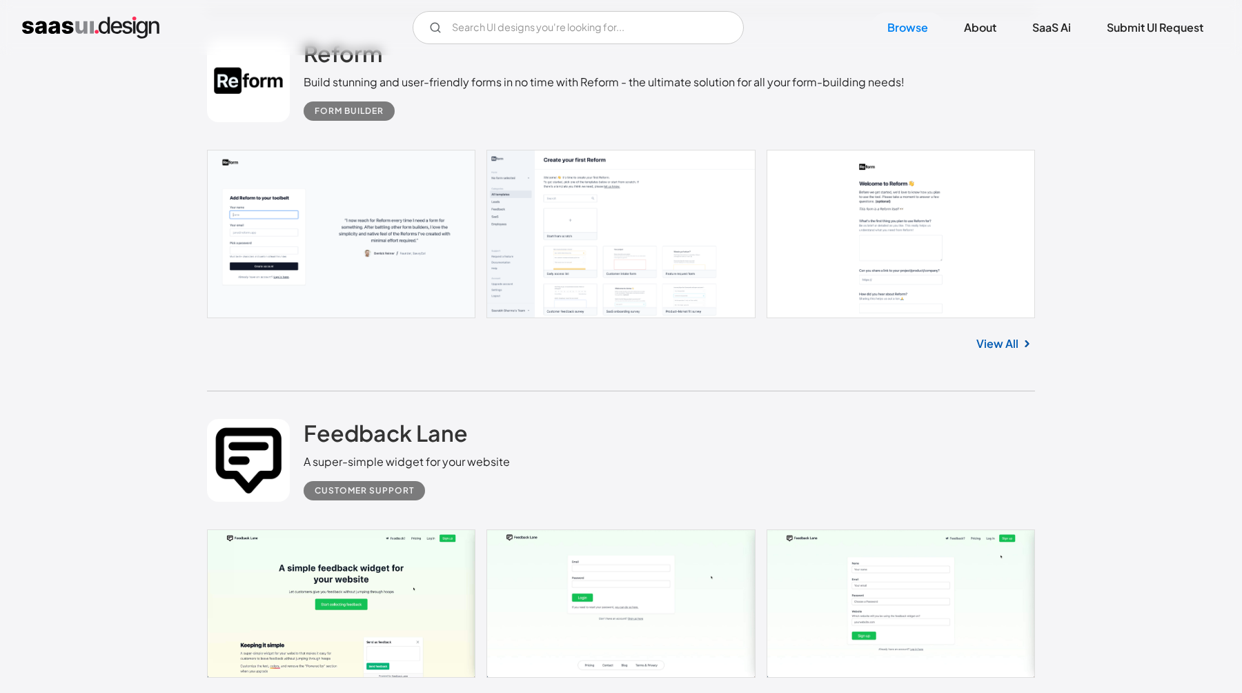
click at [1024, 346] on img at bounding box center [1026, 343] width 17 height 17
click at [1006, 346] on link "View All" at bounding box center [997, 343] width 42 height 17
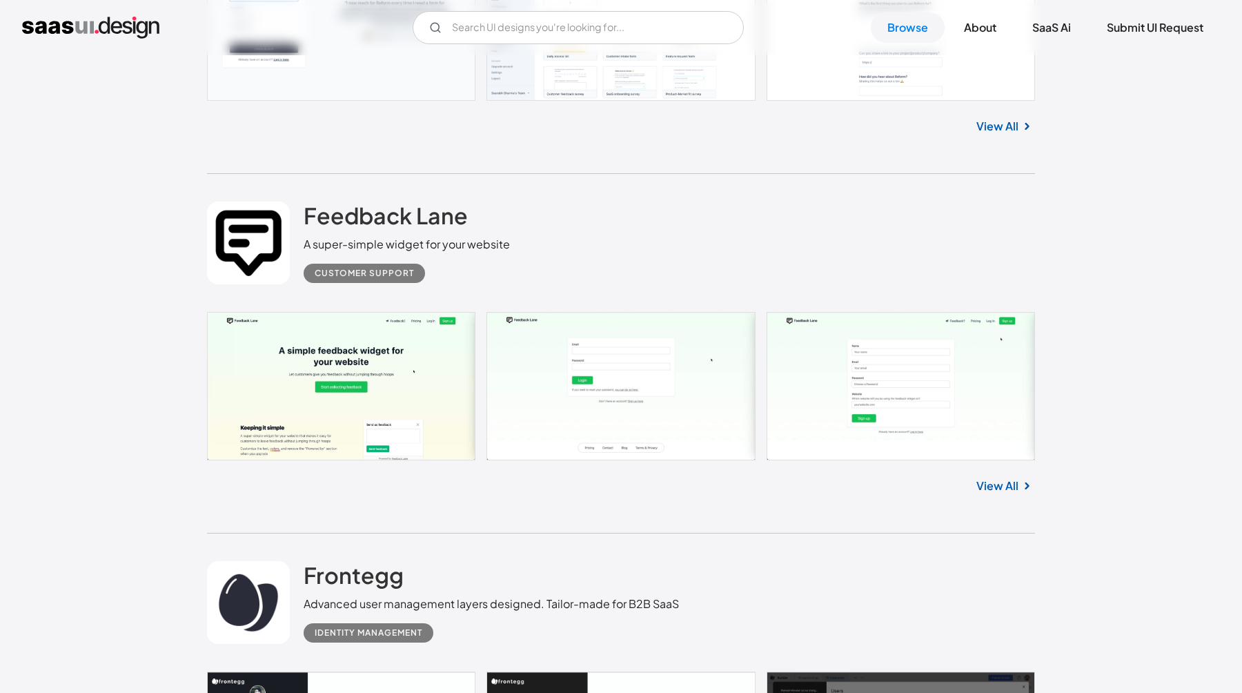
scroll to position [6889, 0]
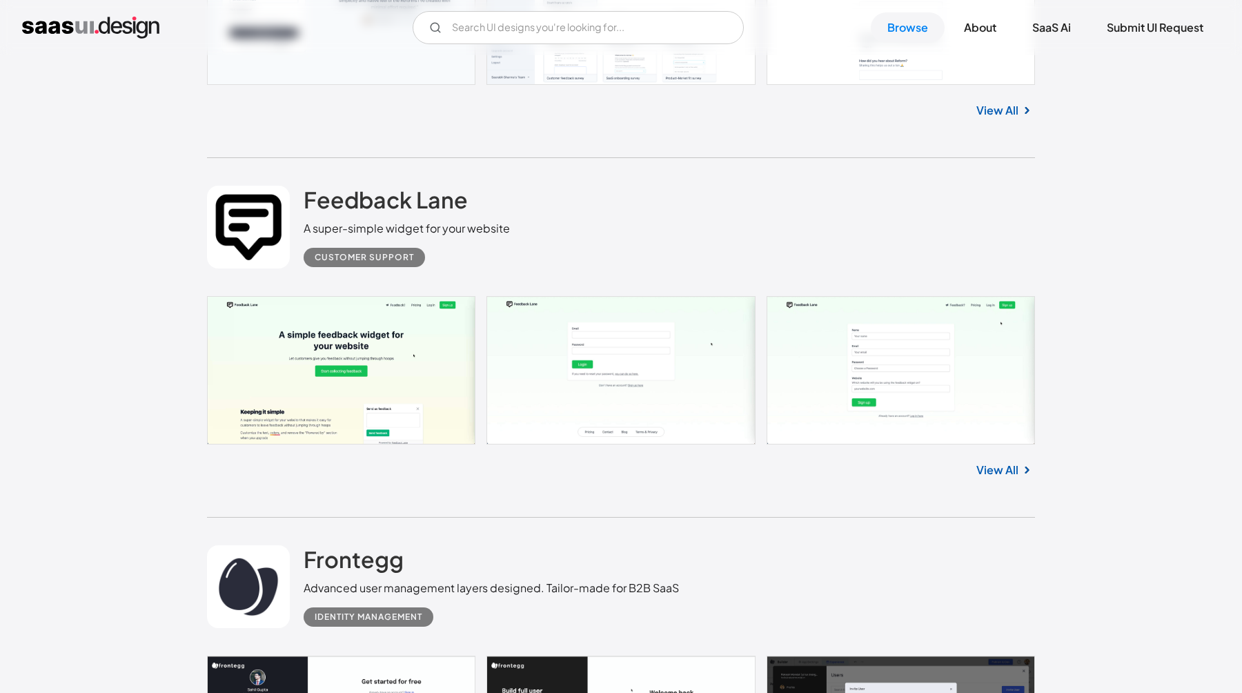
click at [985, 469] on link "View All" at bounding box center [997, 469] width 42 height 17
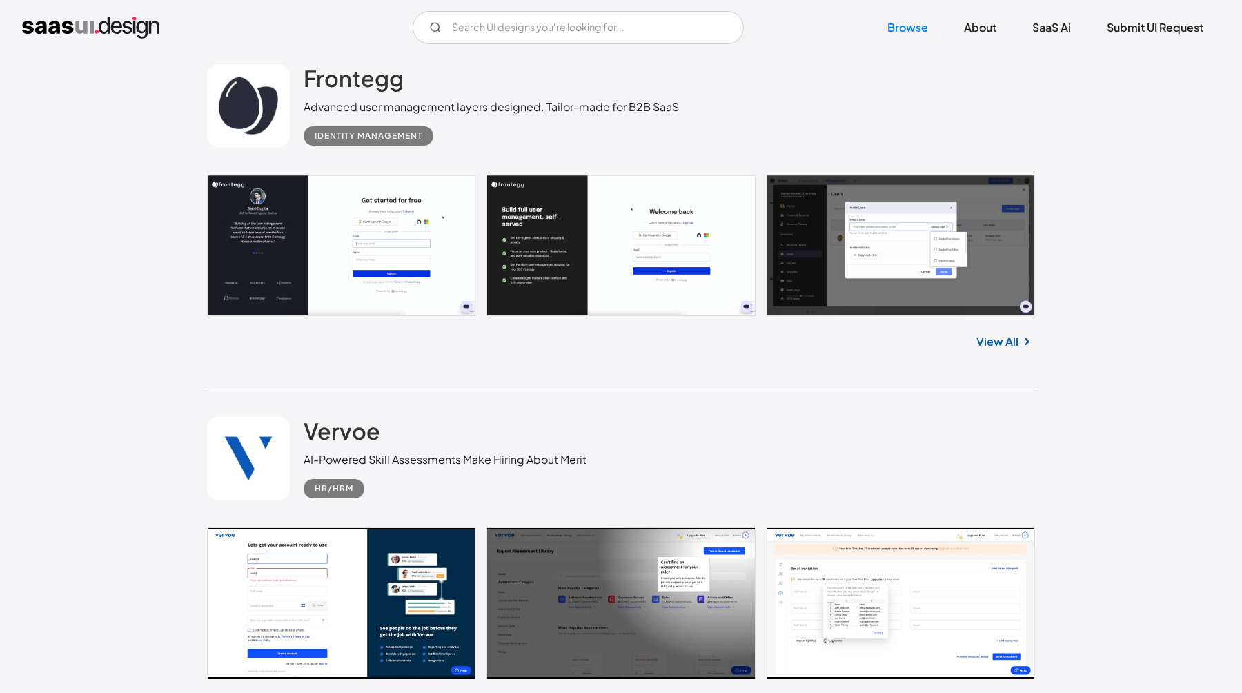
scroll to position [7347, 0]
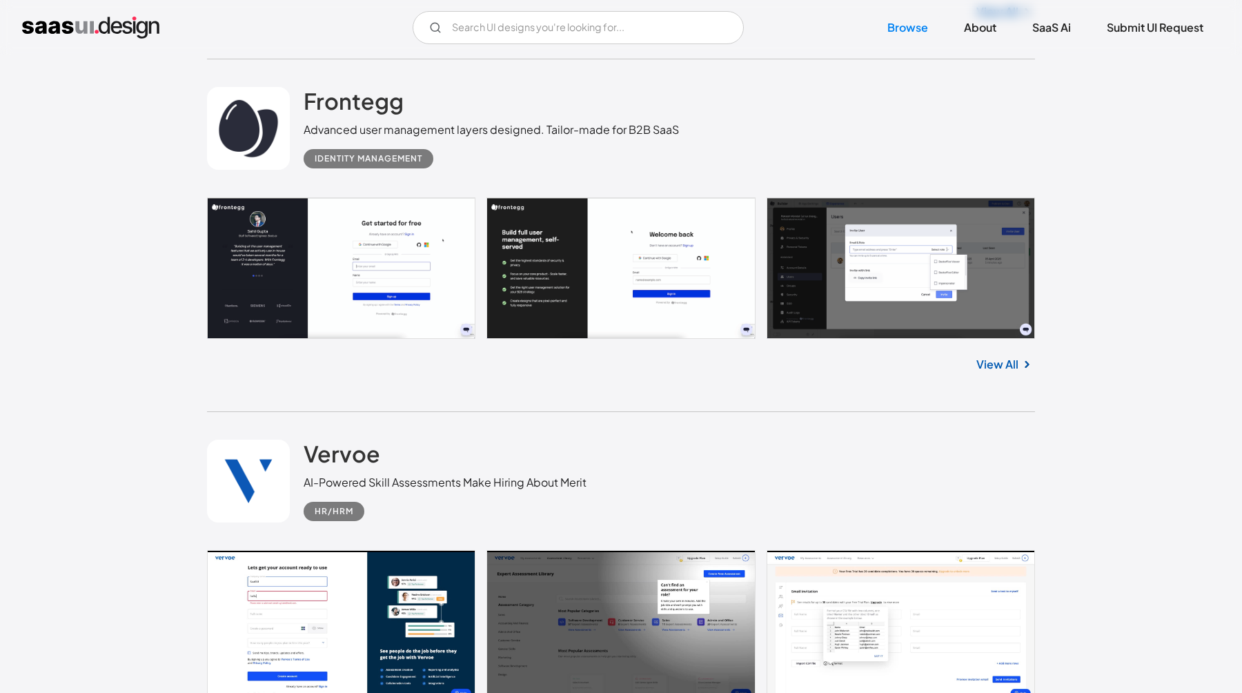
click at [1018, 372] on img at bounding box center [1026, 364] width 17 height 17
click at [1011, 372] on link "View All" at bounding box center [997, 364] width 42 height 17
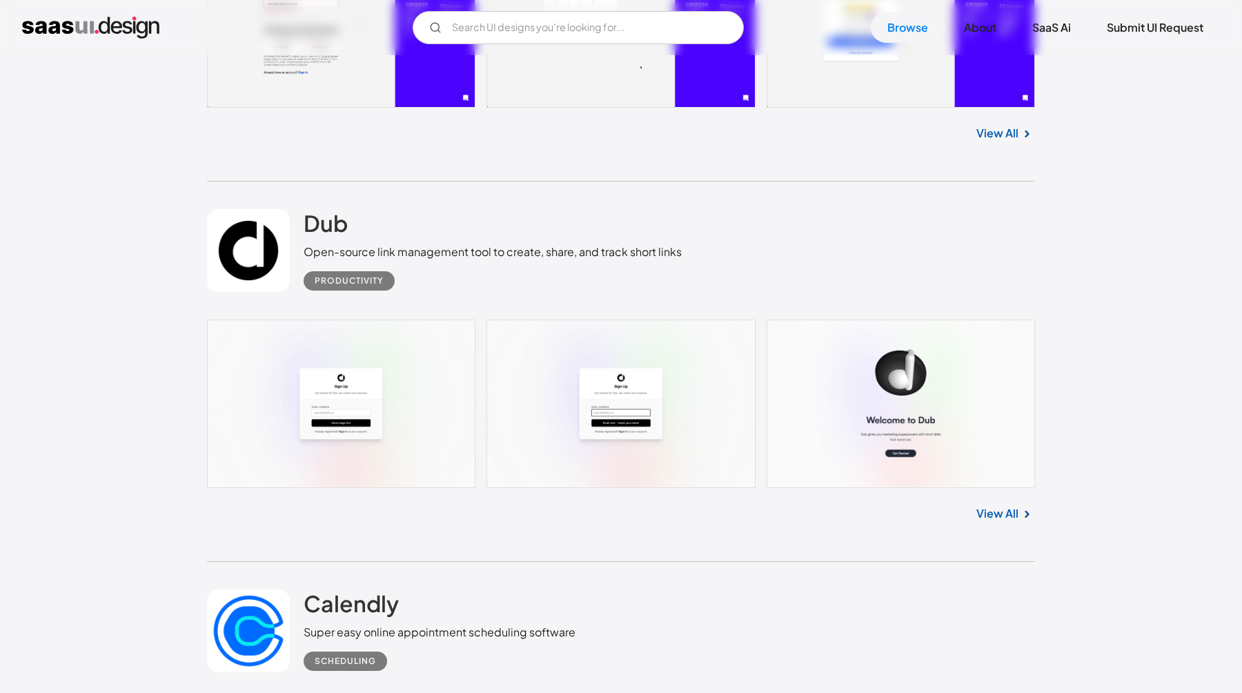
scroll to position [18577, 0]
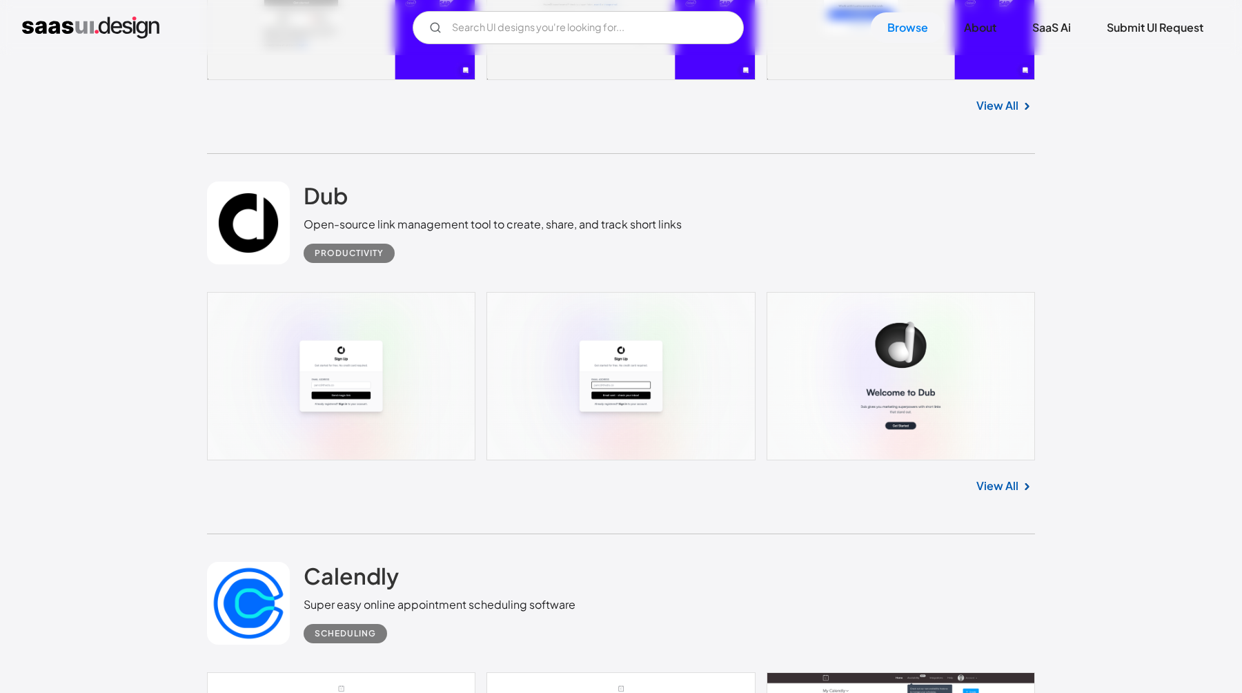
click at [1005, 494] on link "View All" at bounding box center [997, 485] width 42 height 17
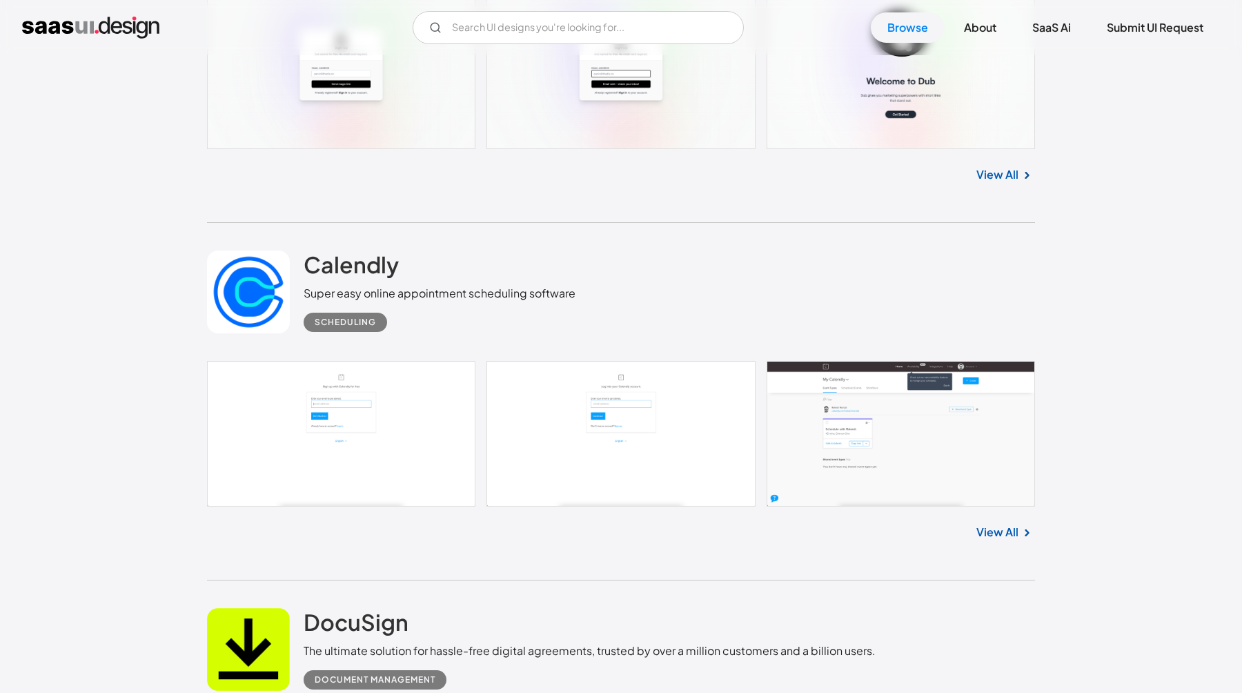
scroll to position [18895, 0]
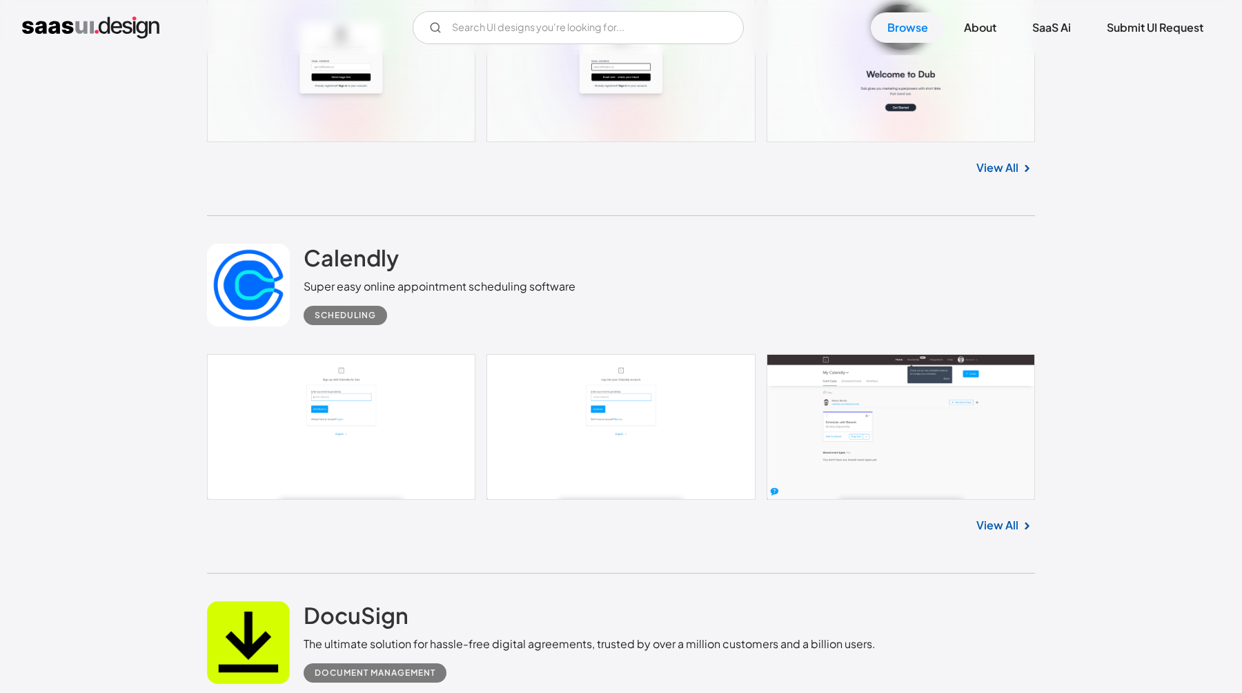
click at [982, 533] on link "View All" at bounding box center [997, 525] width 42 height 17
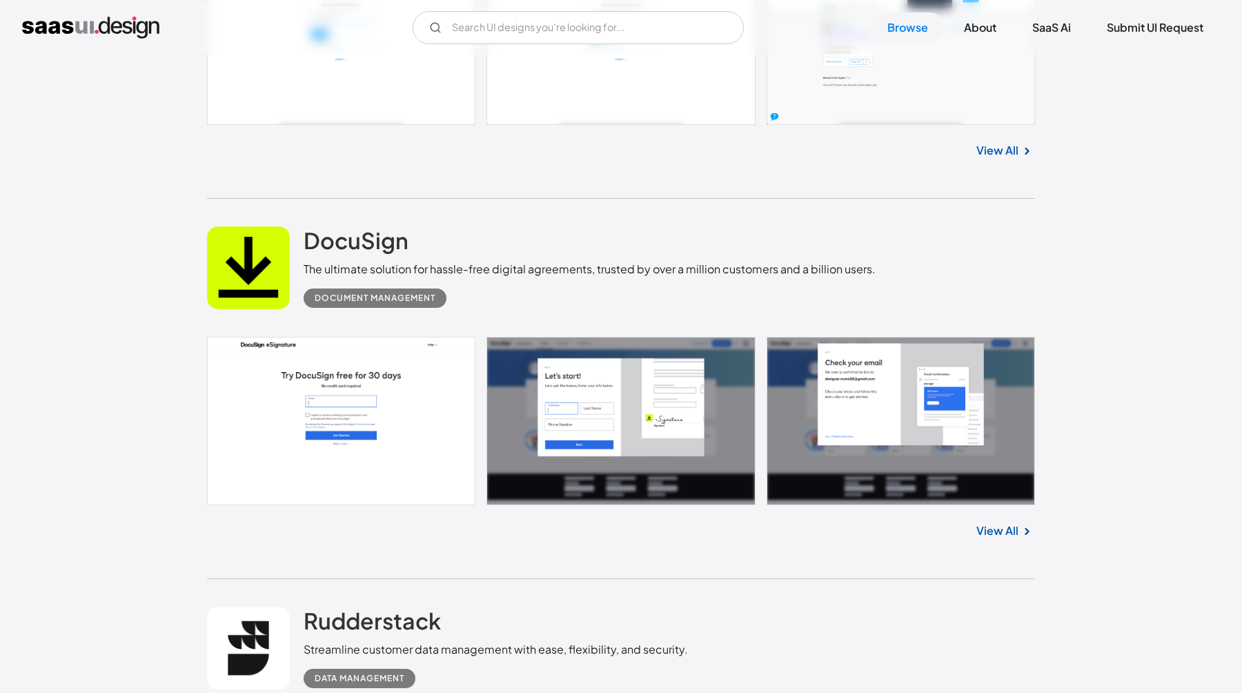
scroll to position [19269, 0]
click at [991, 539] on link "View All" at bounding box center [997, 531] width 42 height 17
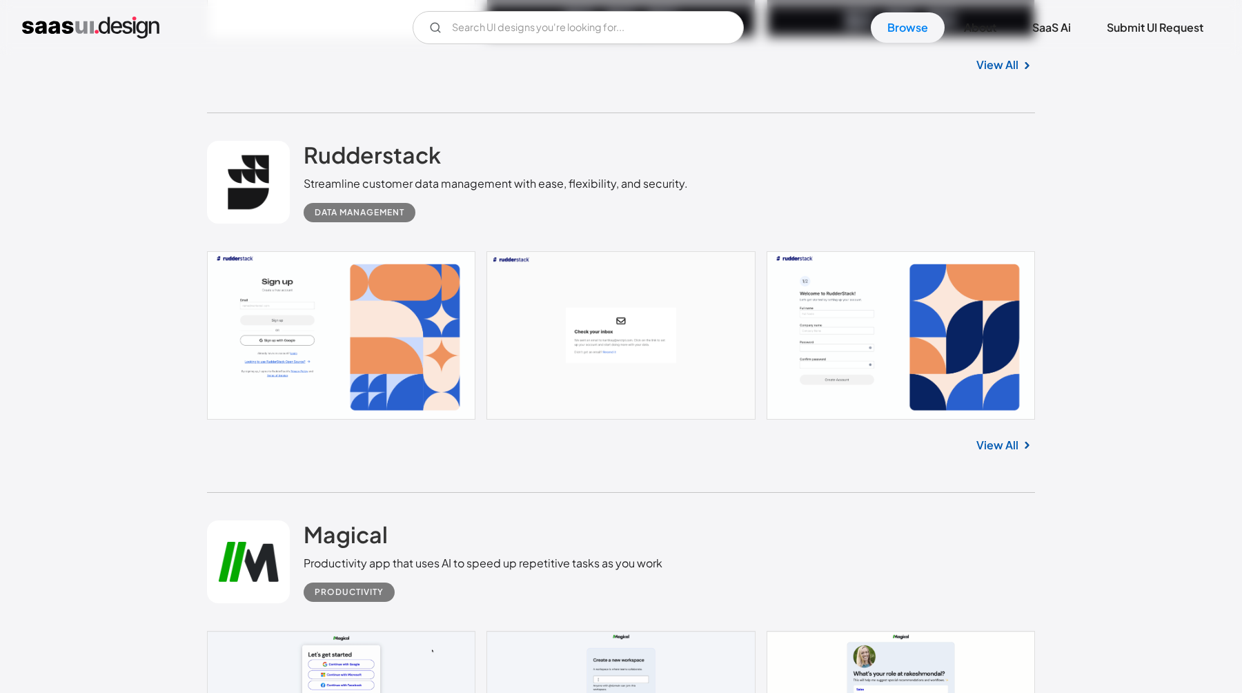
scroll to position [19758, 0]
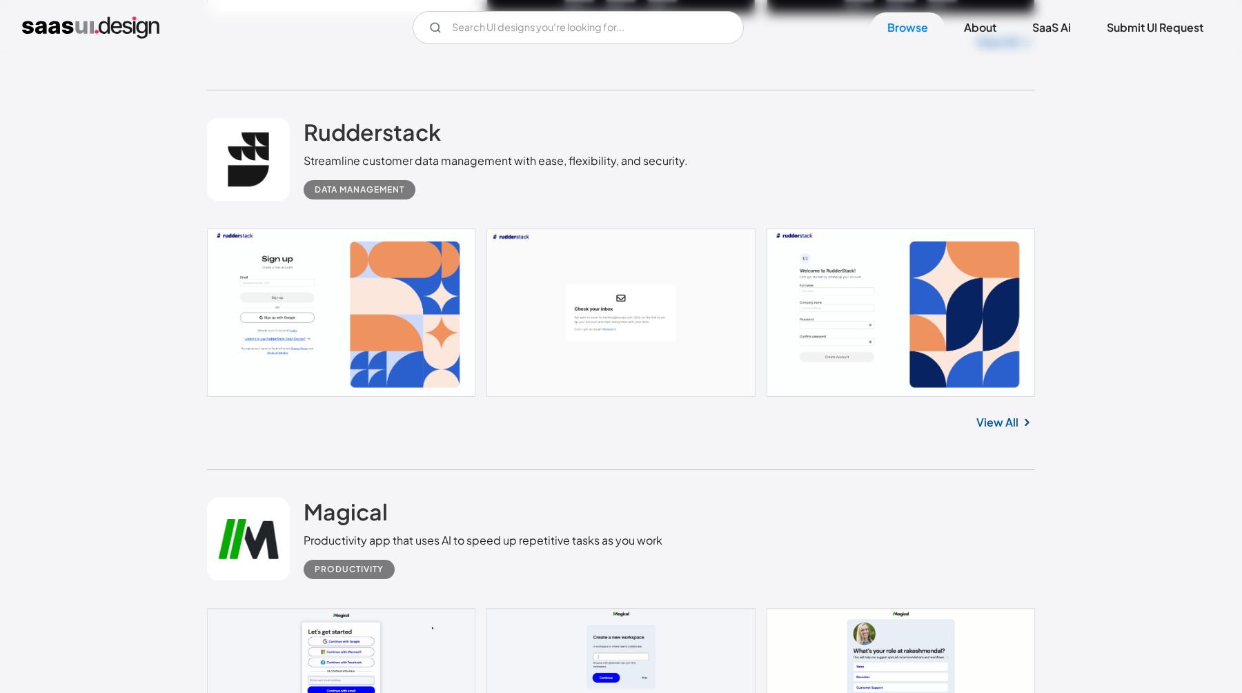
click at [1002, 430] on link "View All" at bounding box center [997, 422] width 42 height 17
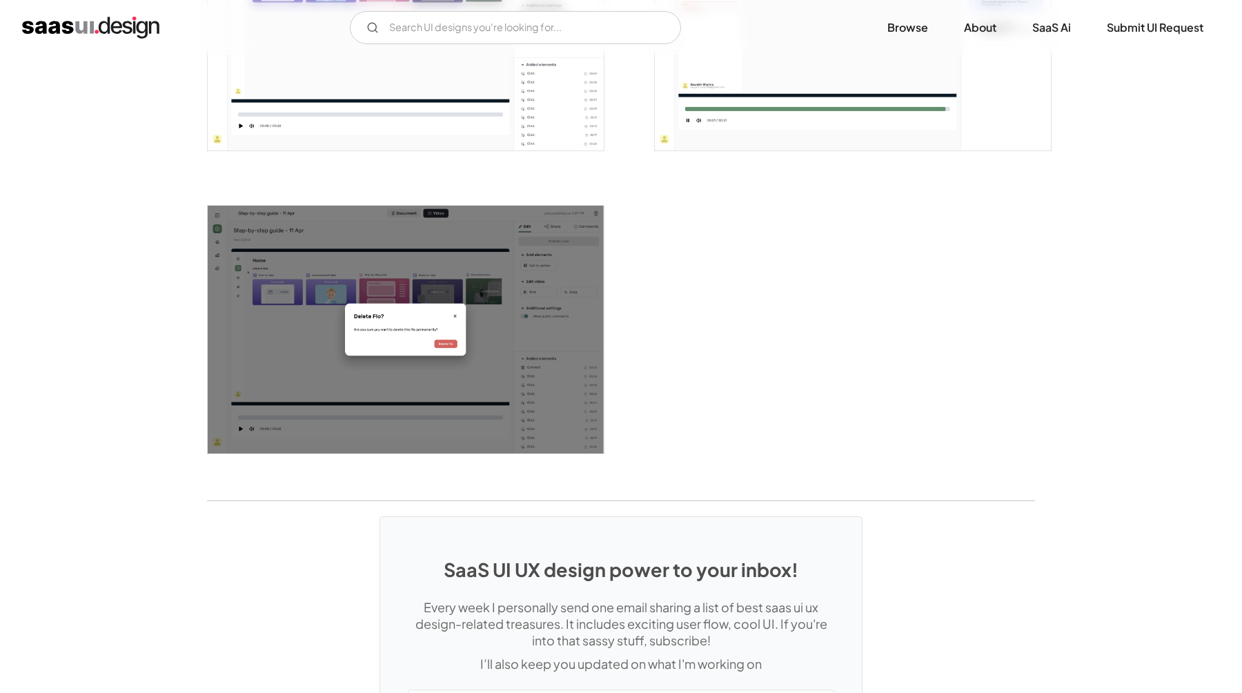
scroll to position [2242, 0]
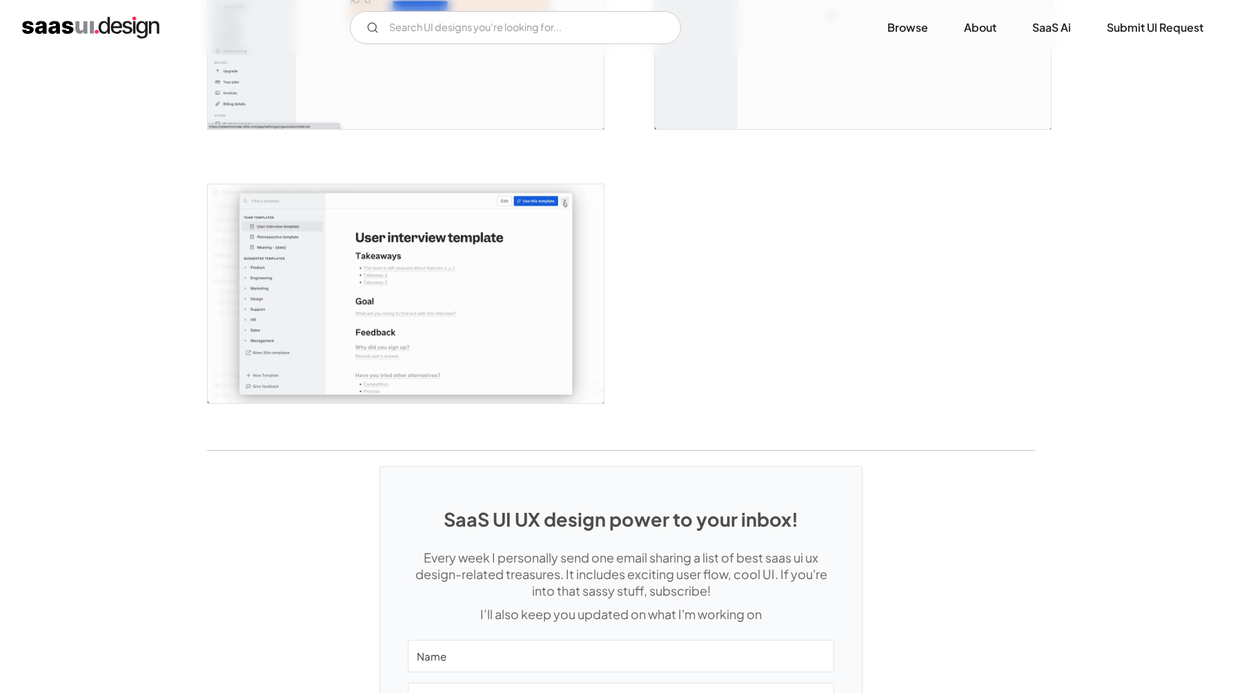
scroll to position [3436, 0]
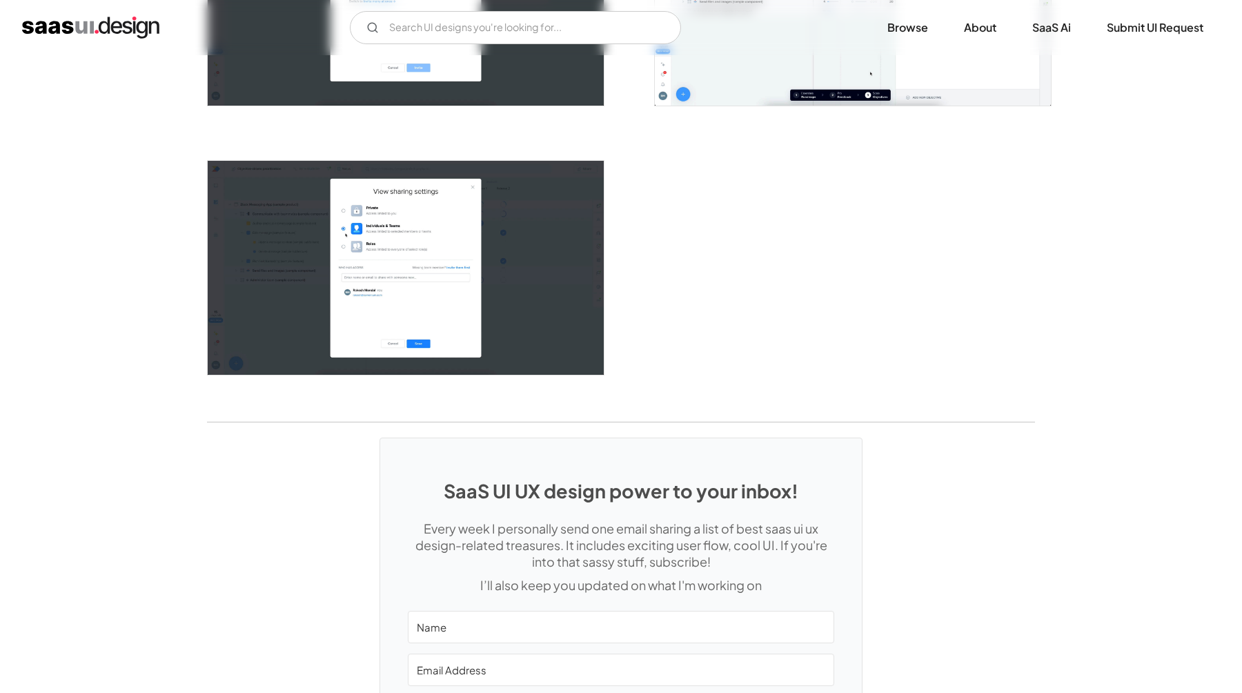
scroll to position [2758, 0]
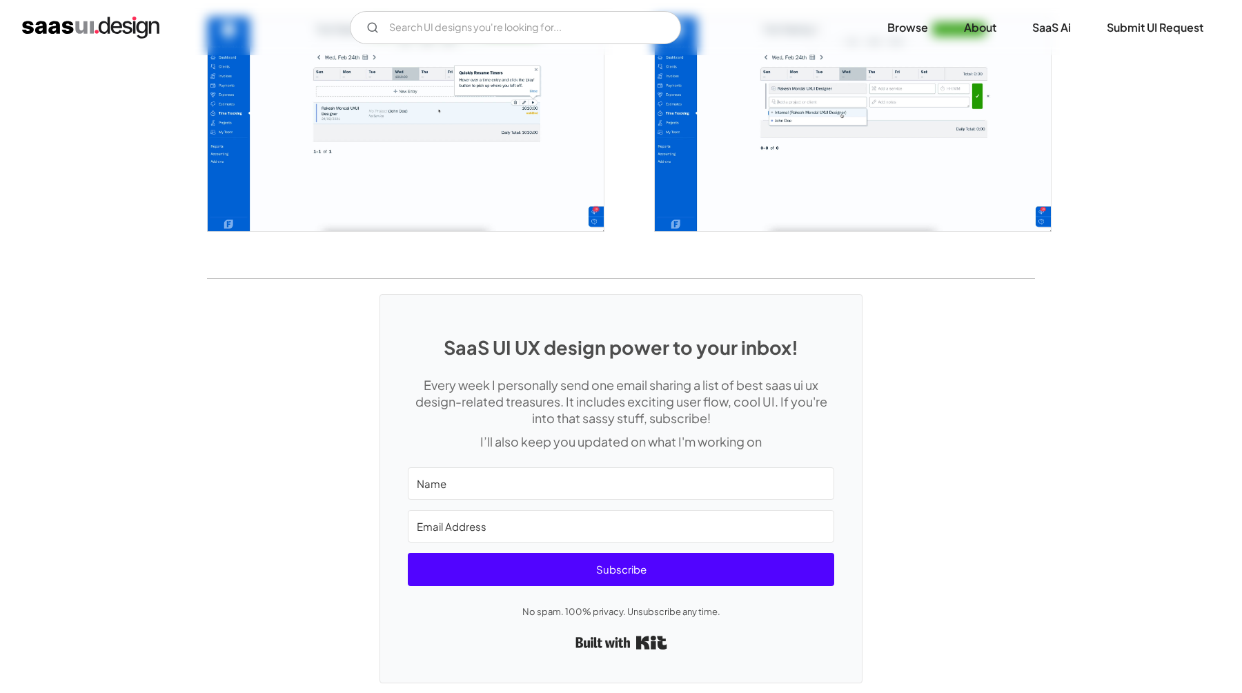
scroll to position [3031, 0]
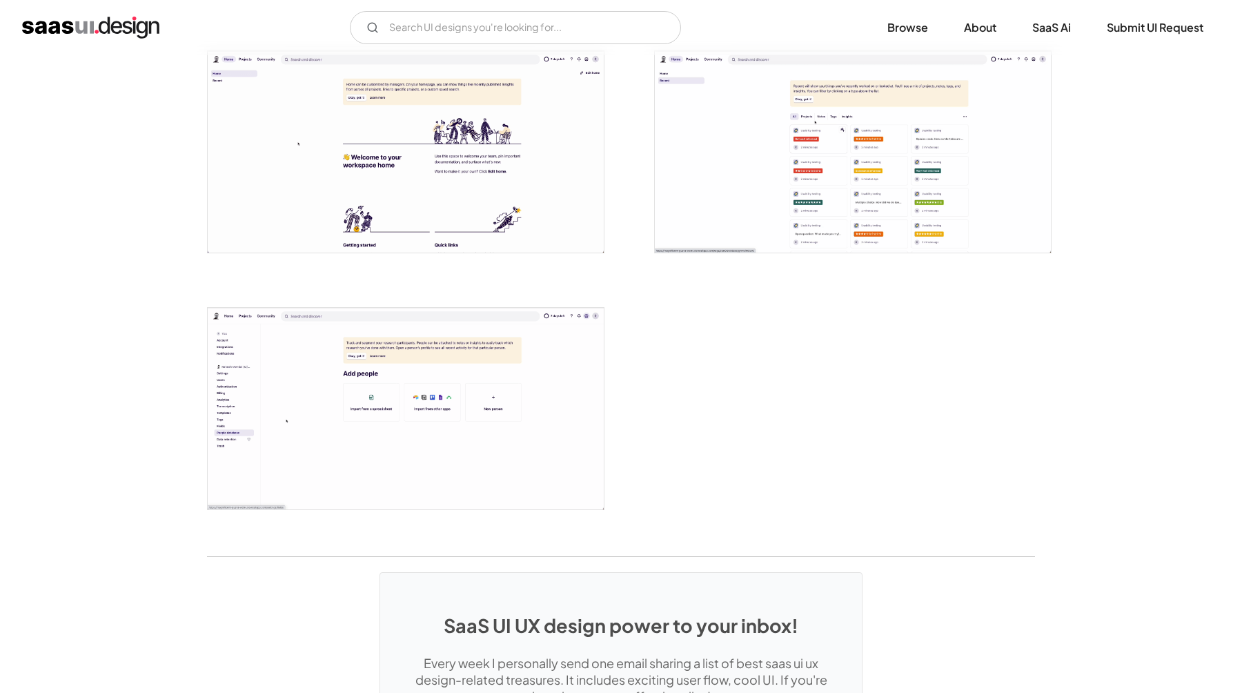
scroll to position [3203, 0]
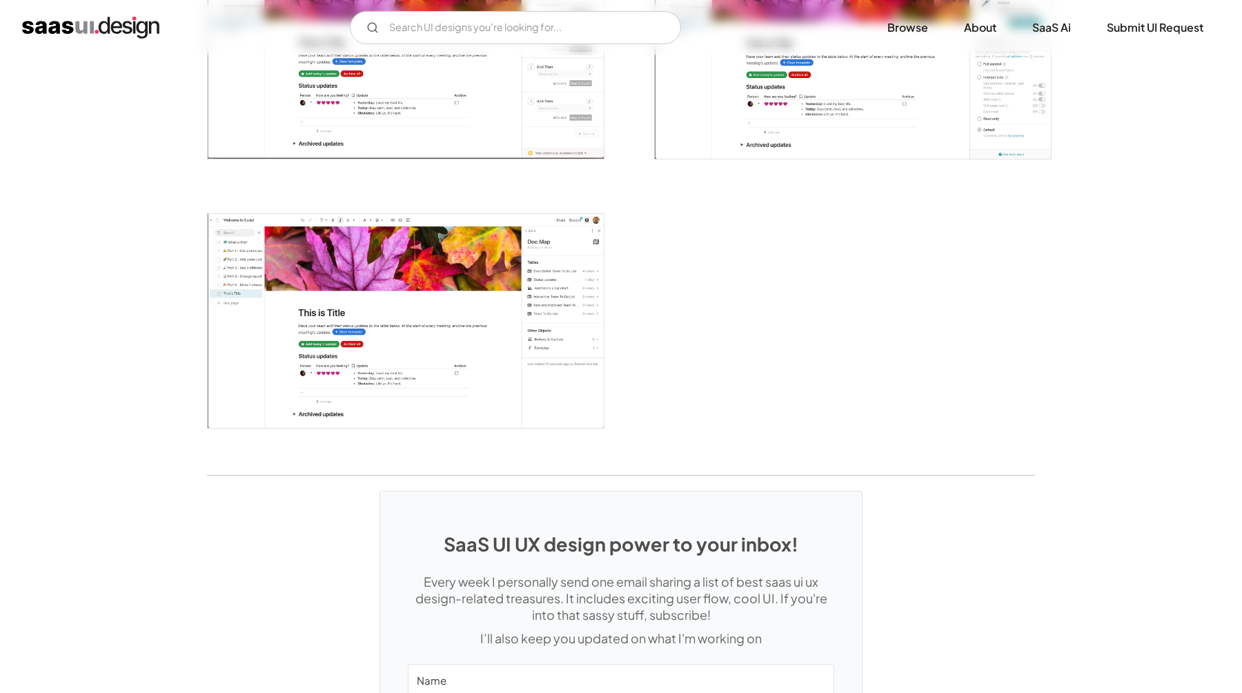
scroll to position [3563, 0]
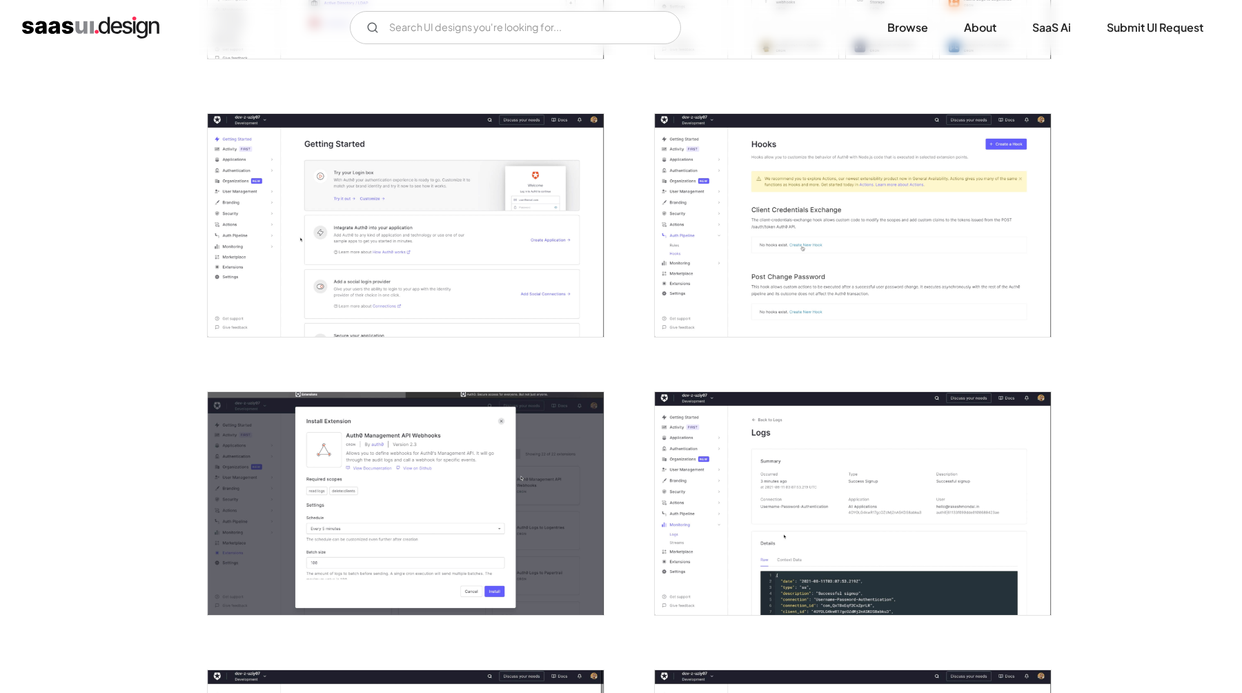
scroll to position [2374, 0]
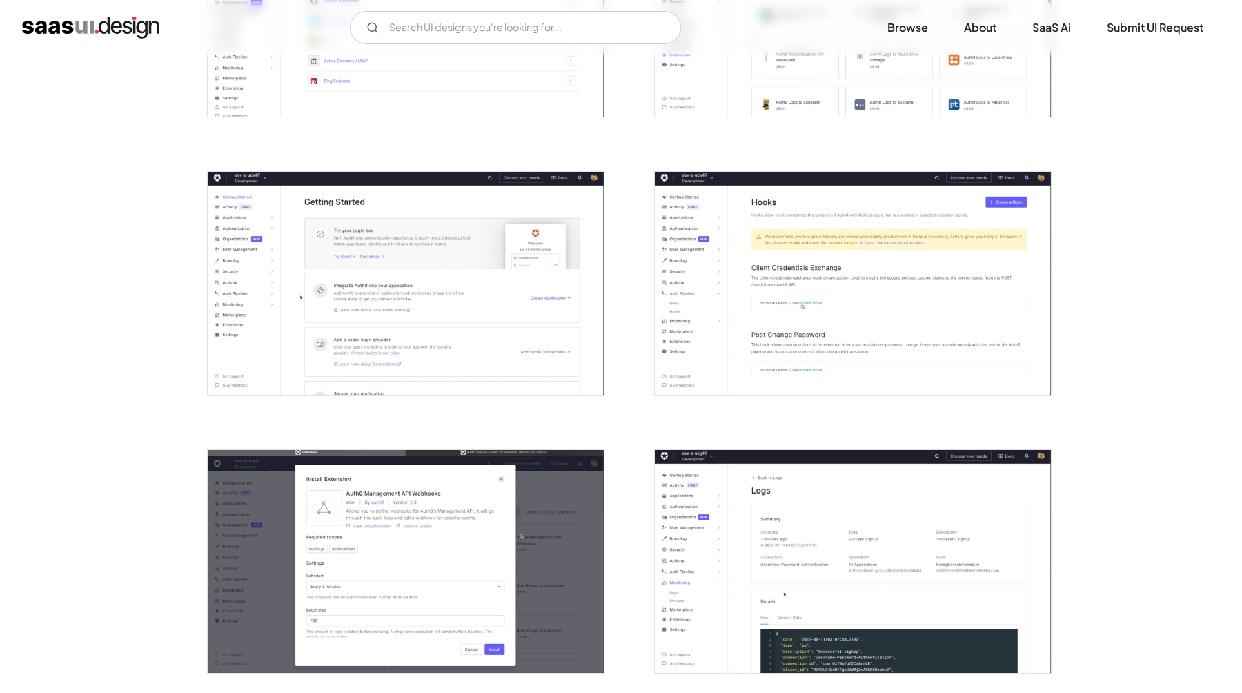
click at [436, 288] on img "open lightbox" at bounding box center [406, 283] width 396 height 223
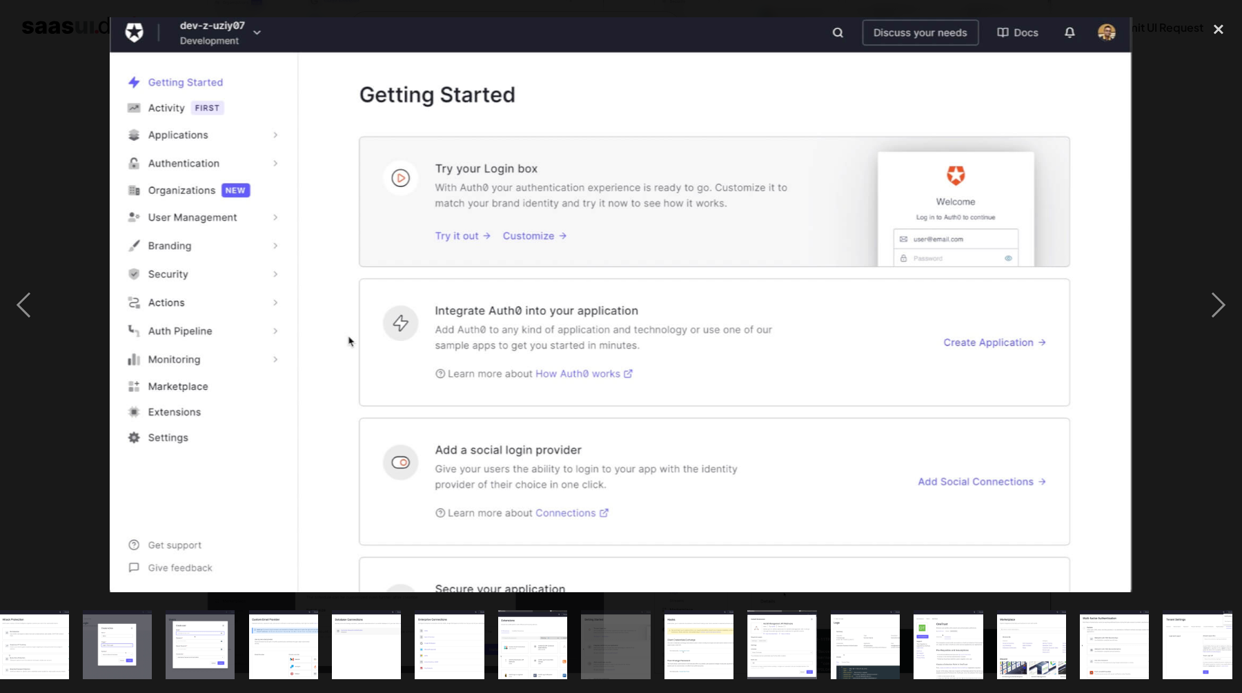
scroll to position [0, 766]
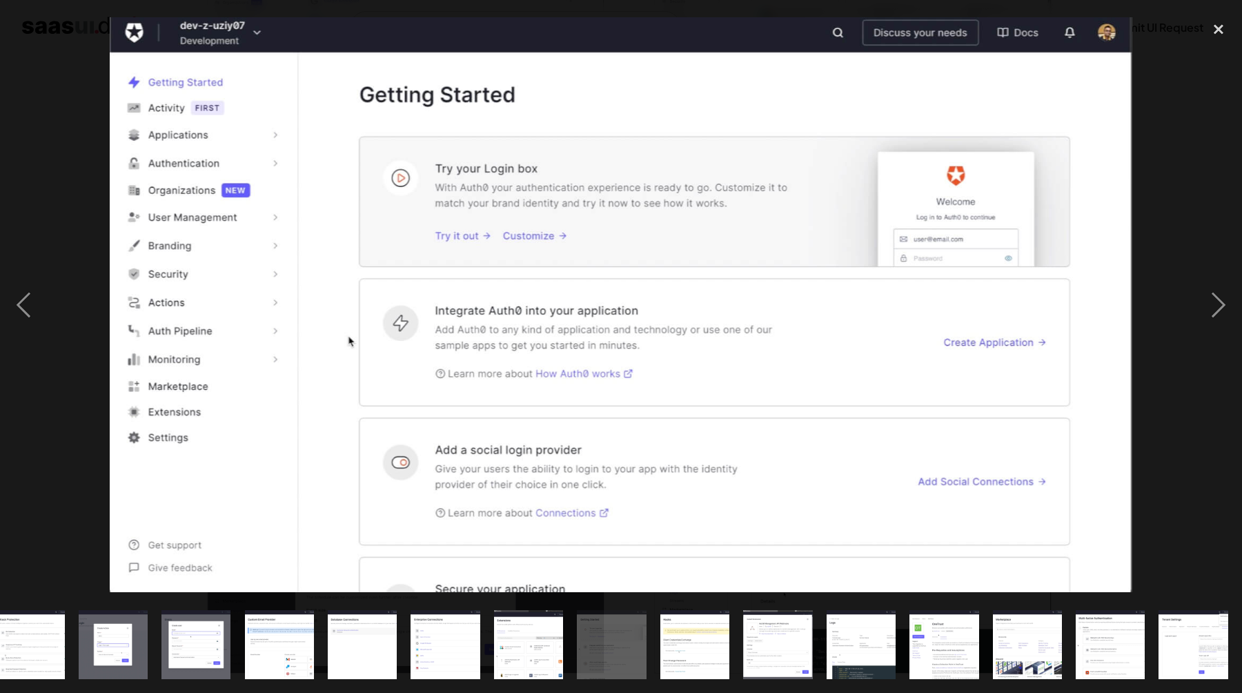
drag, startPoint x: 433, startPoint y: 221, endPoint x: 51, endPoint y: 71, distance: 410.7
click at [51, 72] on div at bounding box center [621, 304] width 1242 height 581
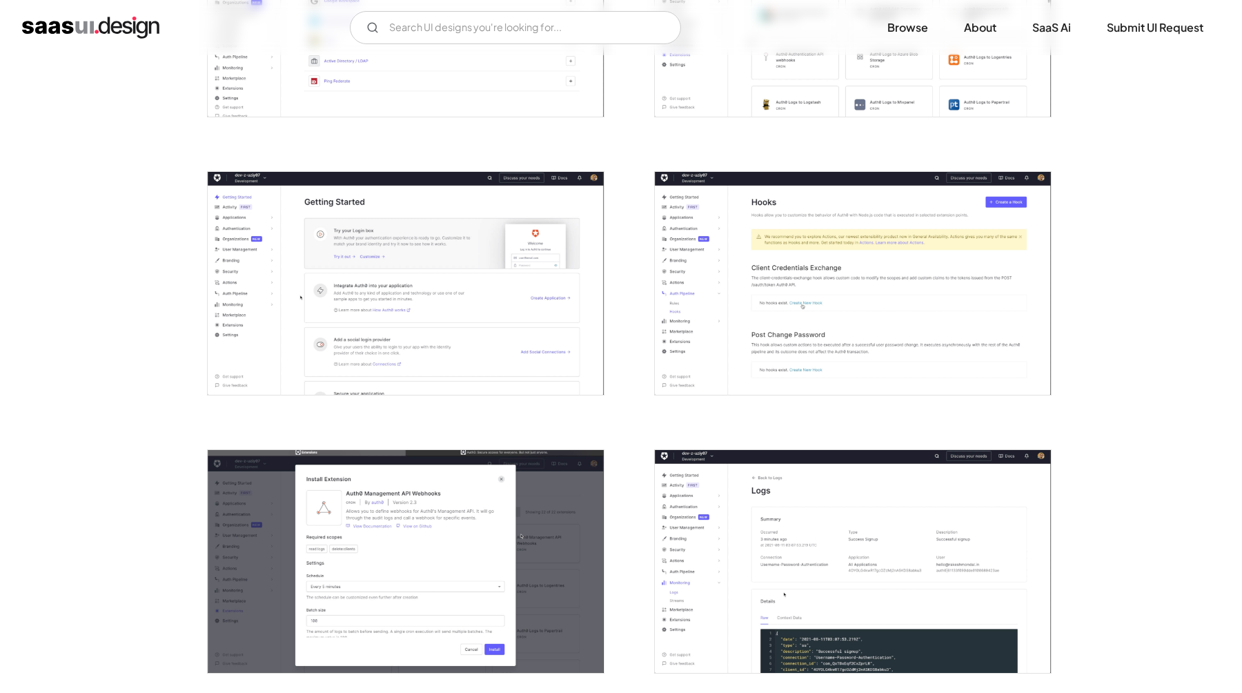
scroll to position [0, 0]
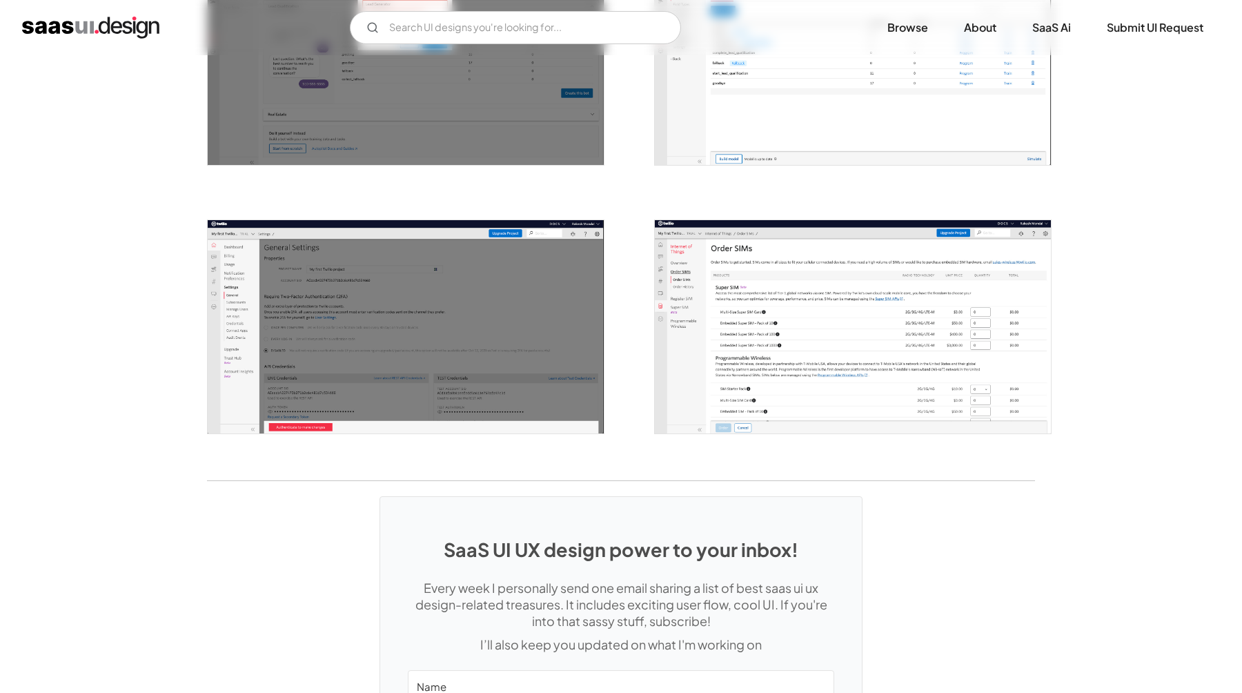
scroll to position [1716, 0]
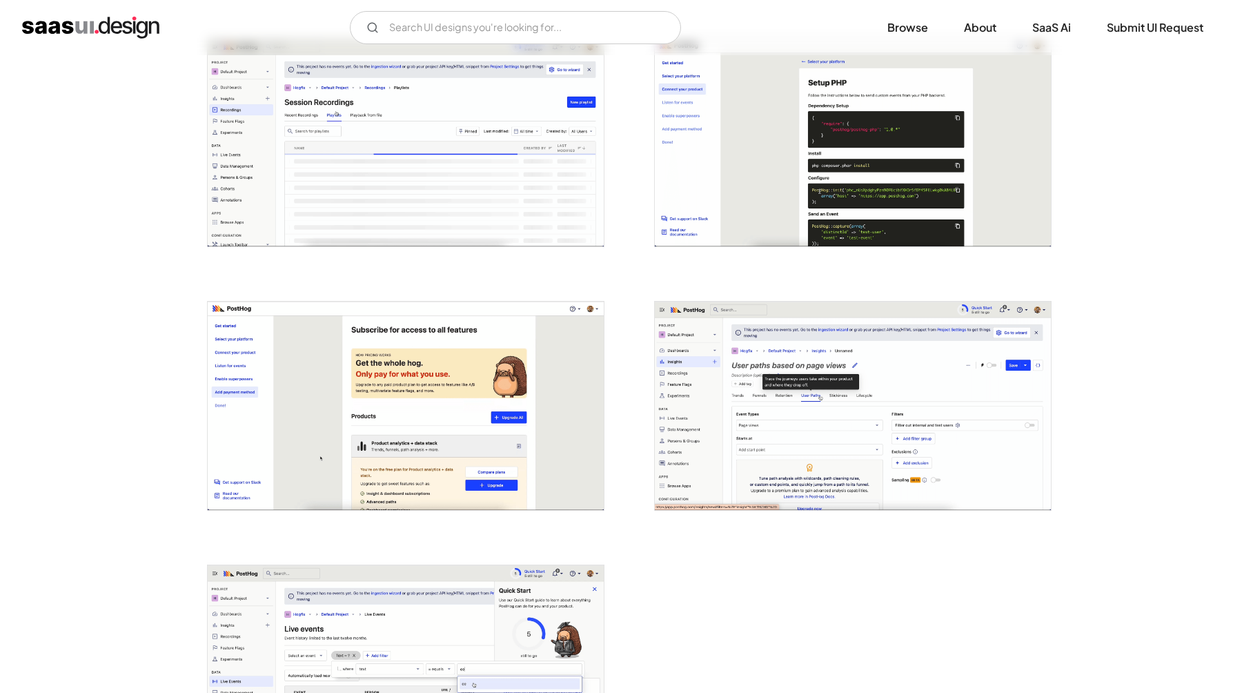
scroll to position [3082, 0]
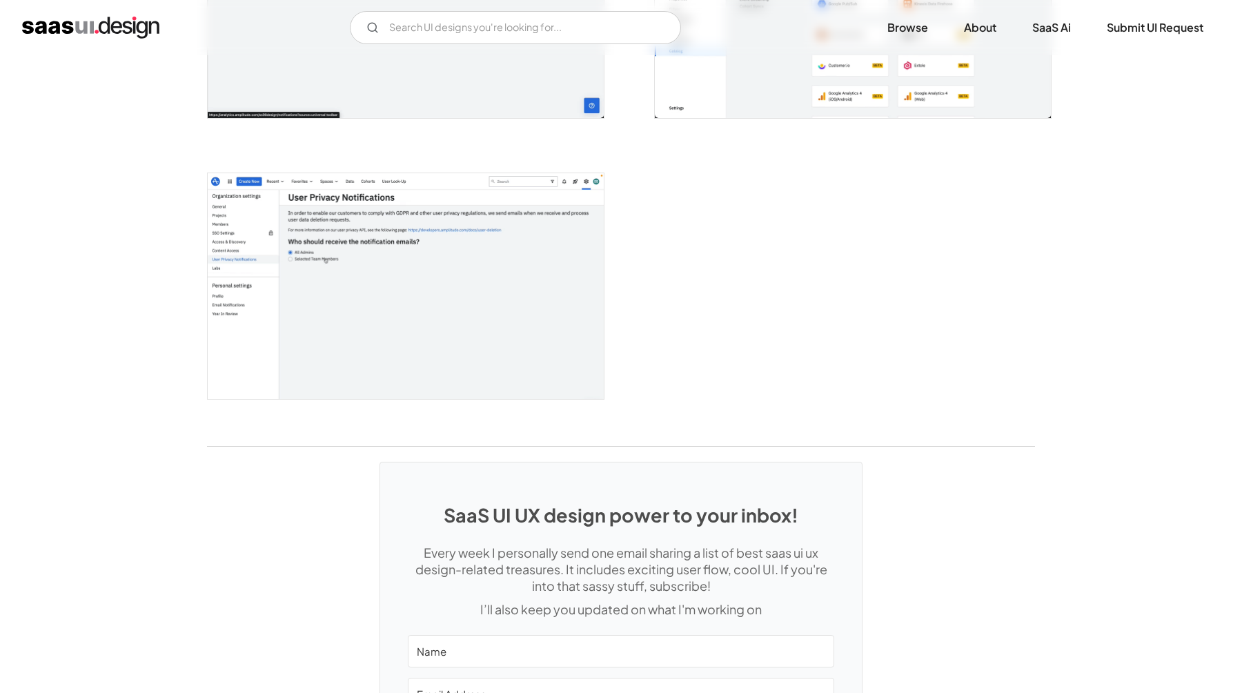
scroll to position [3440, 0]
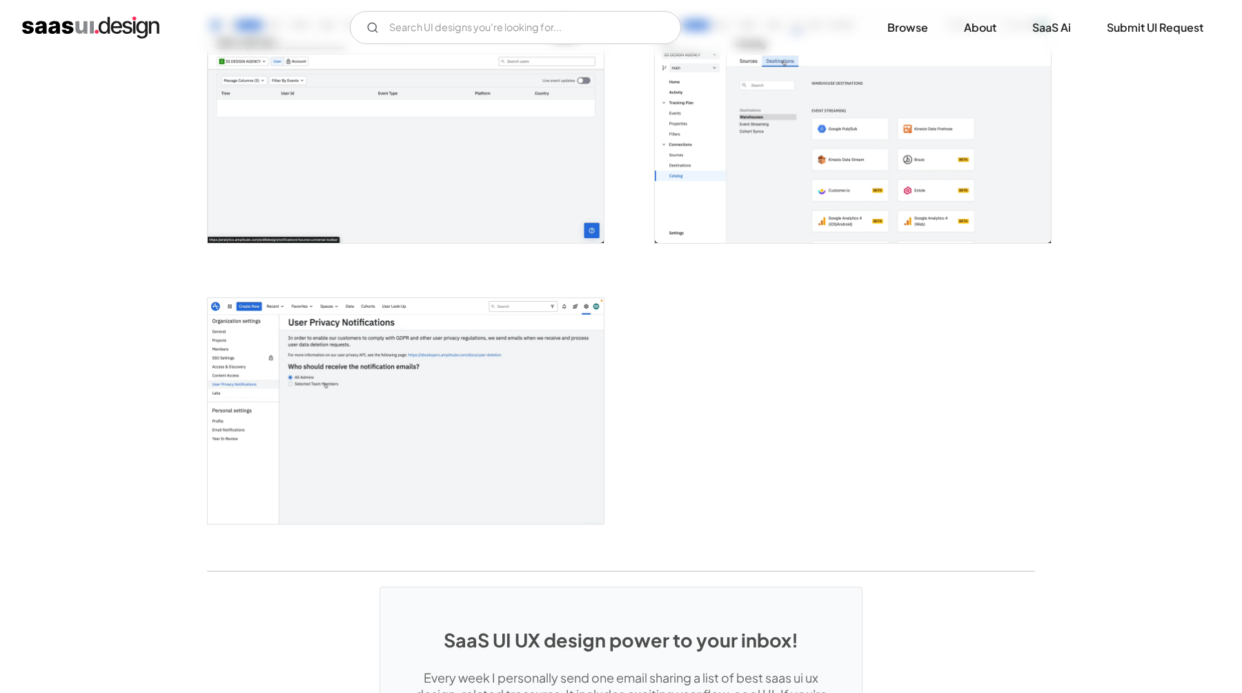
scroll to position [3127, 0]
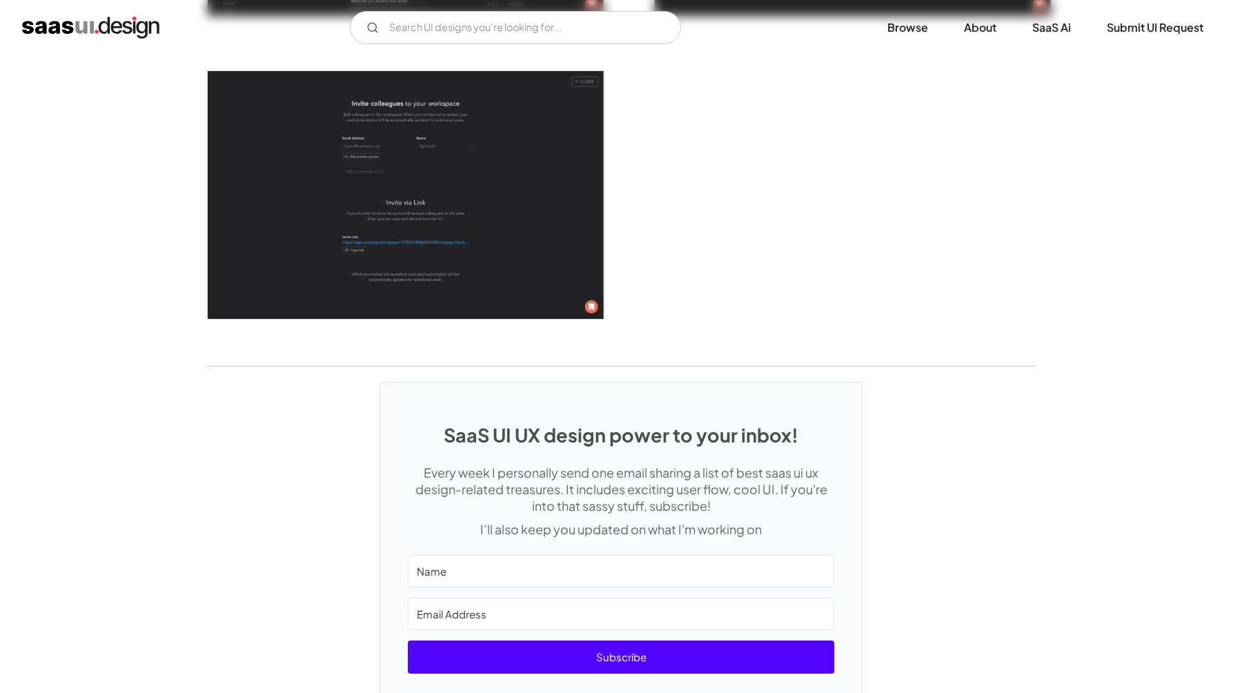
scroll to position [4006, 0]
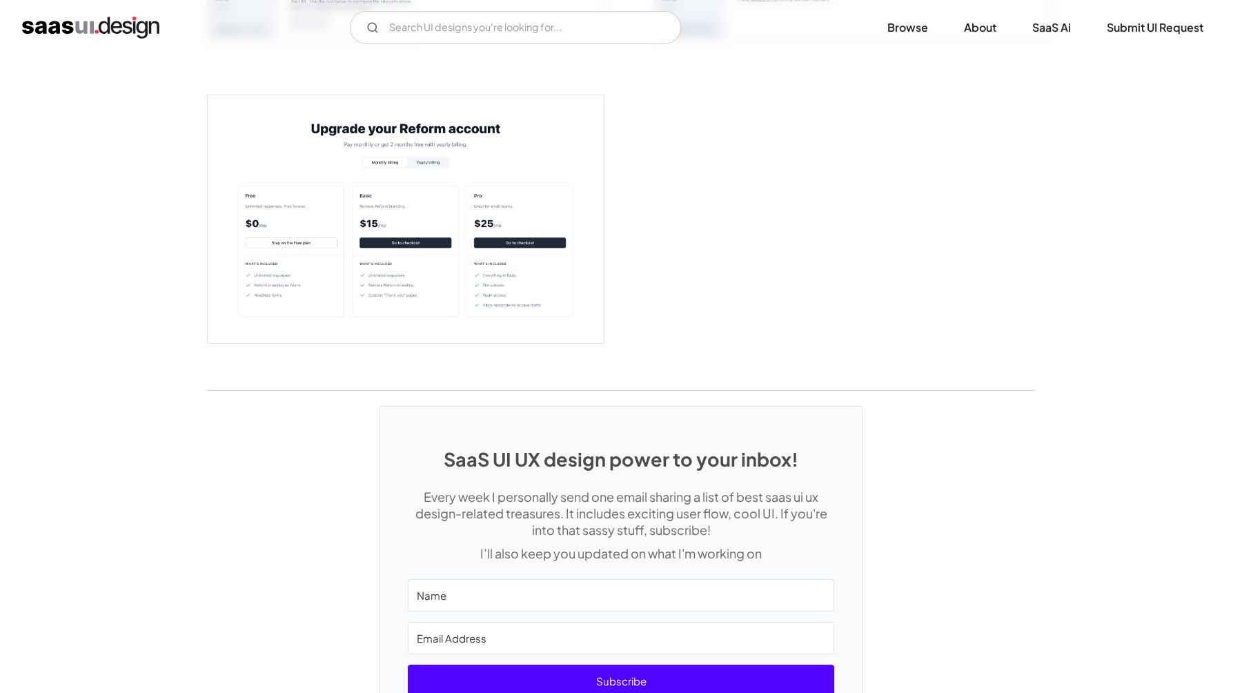
scroll to position [2959, 0]
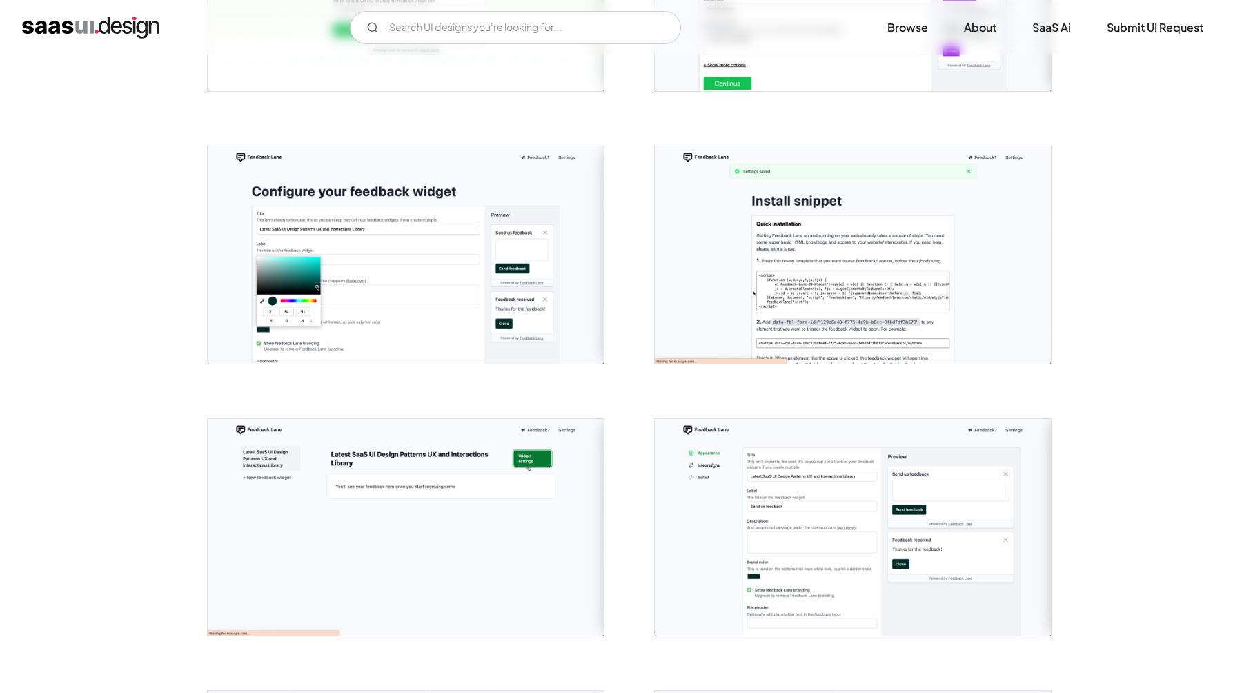
scroll to position [675, 0]
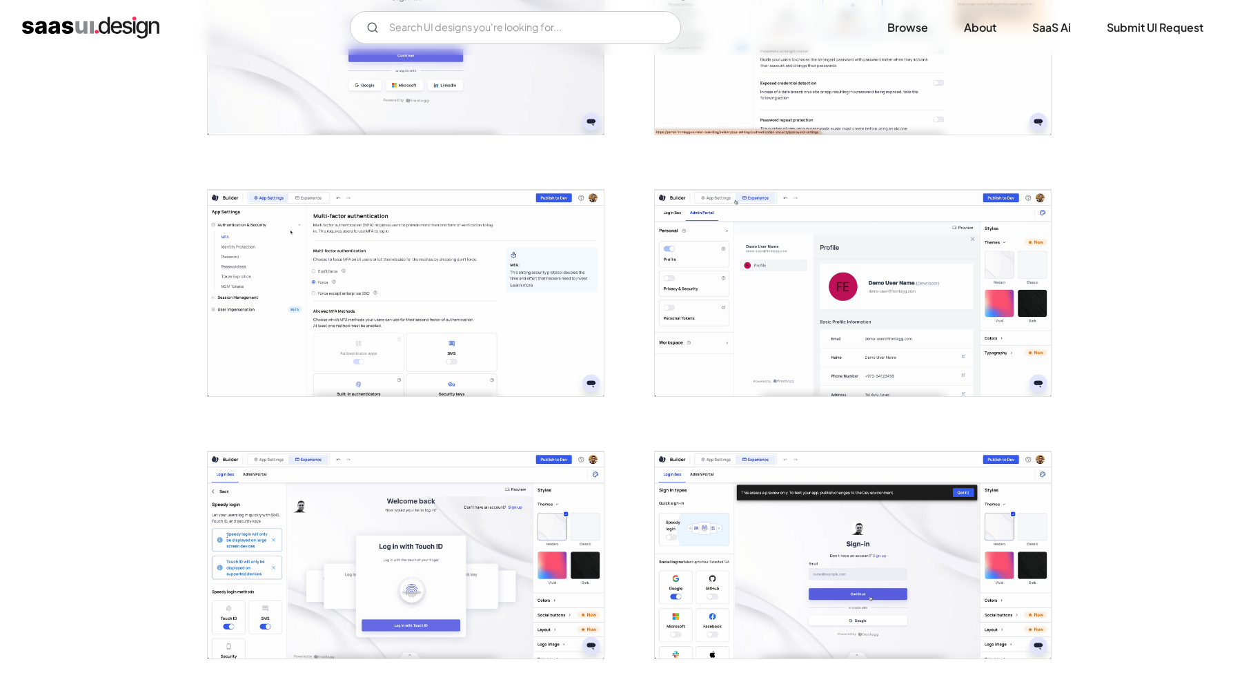
scroll to position [2228, 0]
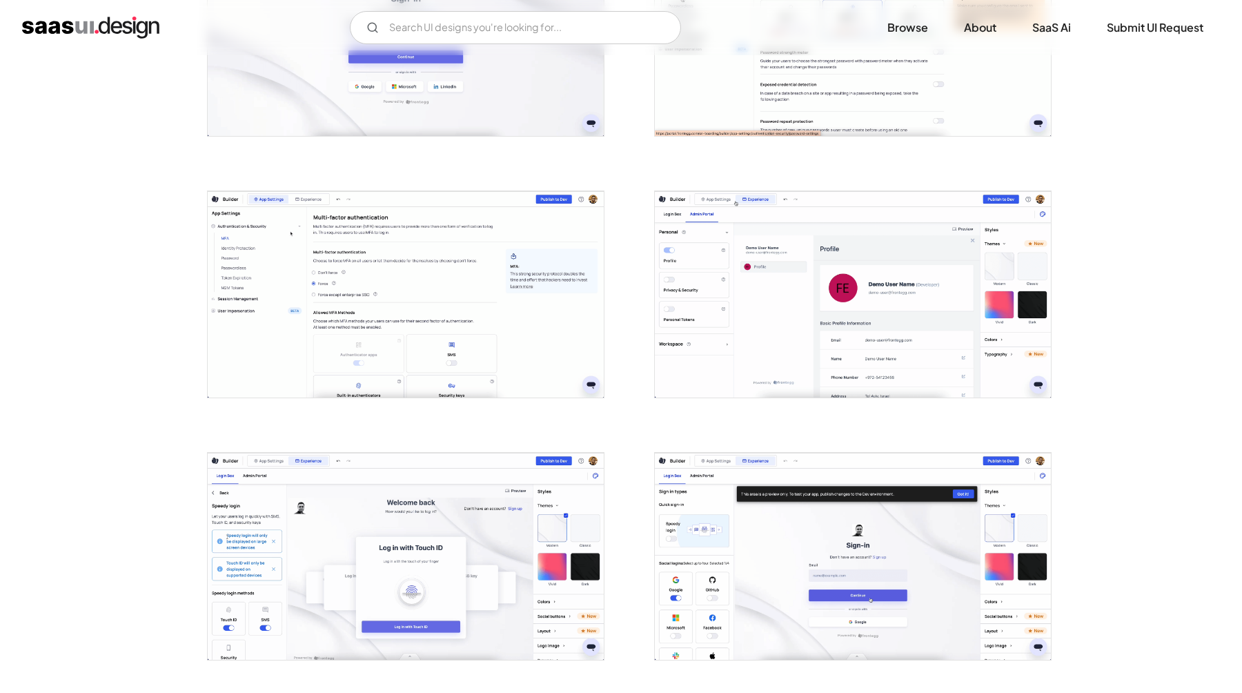
click at [329, 299] on img "open lightbox" at bounding box center [406, 294] width 396 height 207
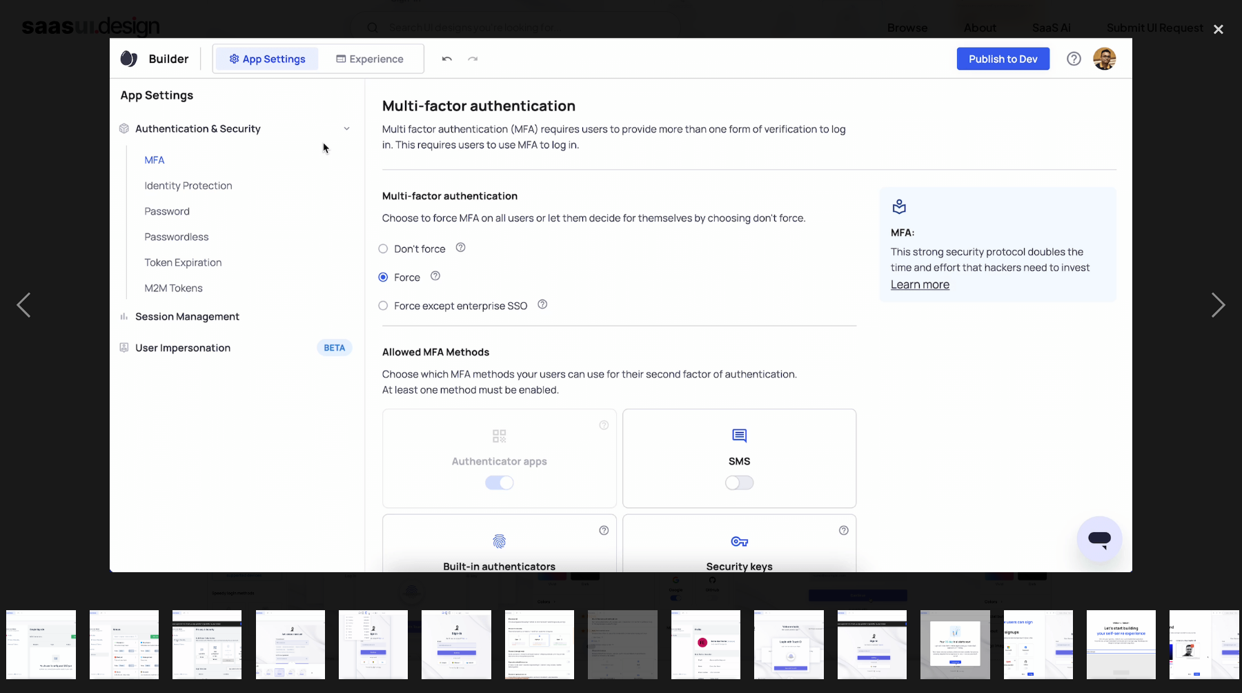
scroll to position [0, 766]
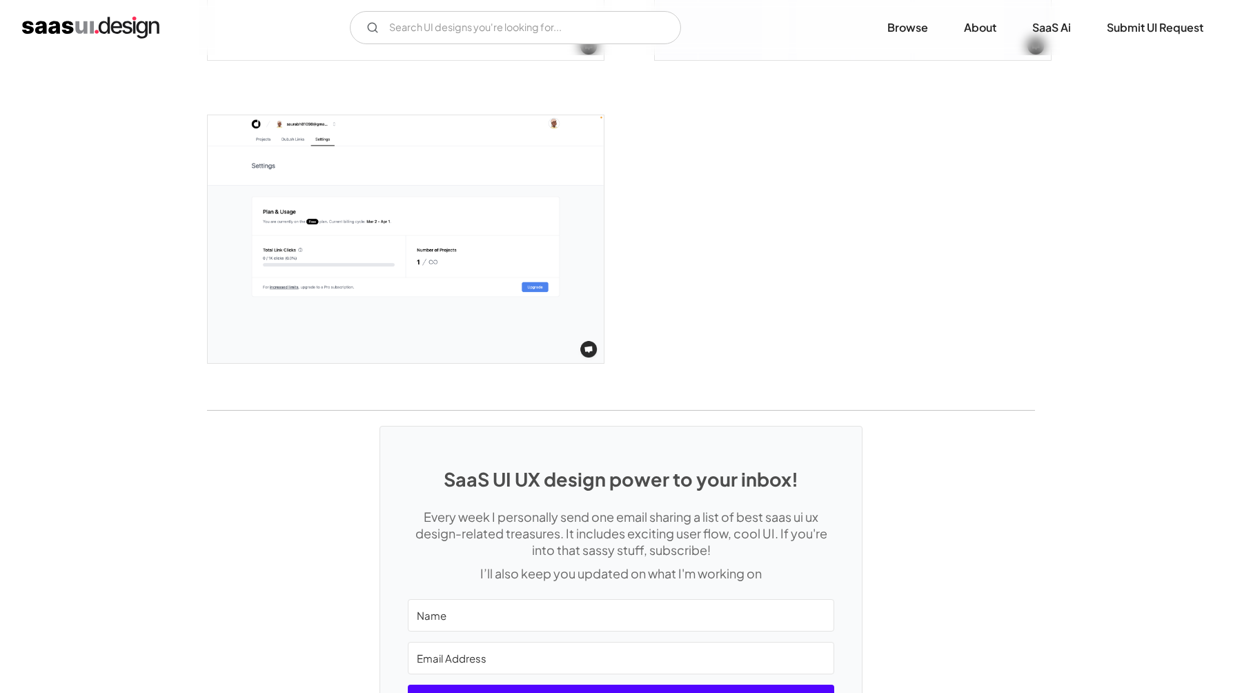
scroll to position [3041, 0]
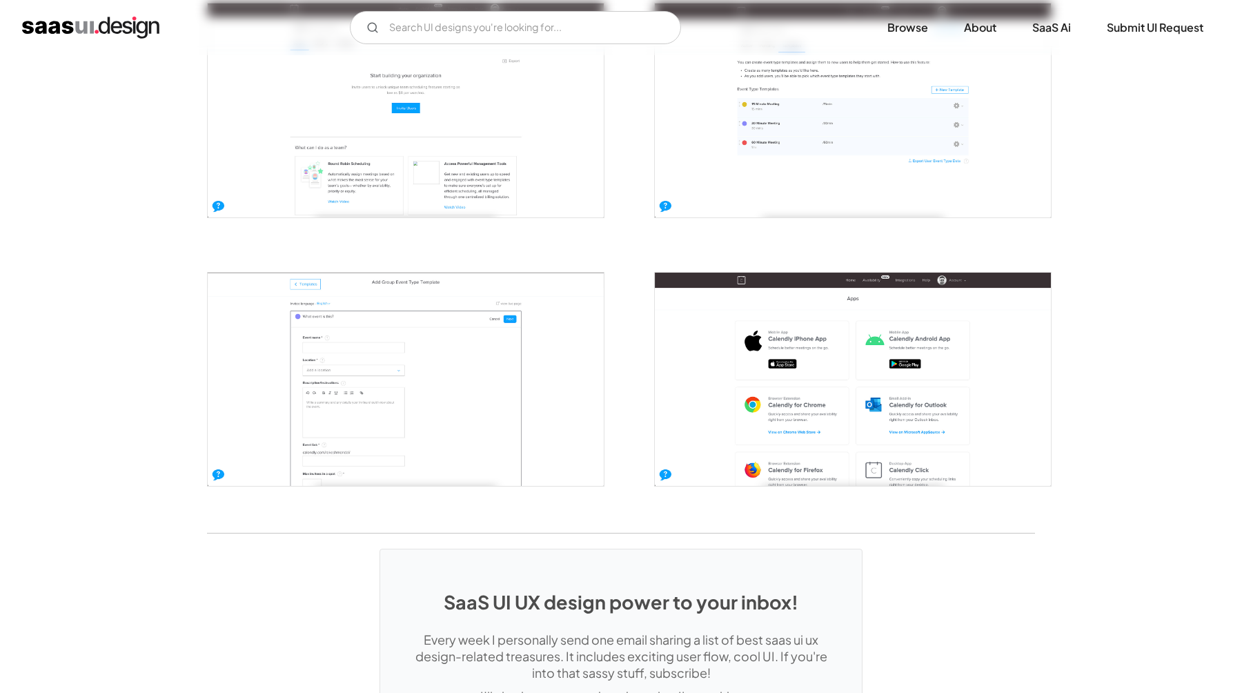
scroll to position [3027, 0]
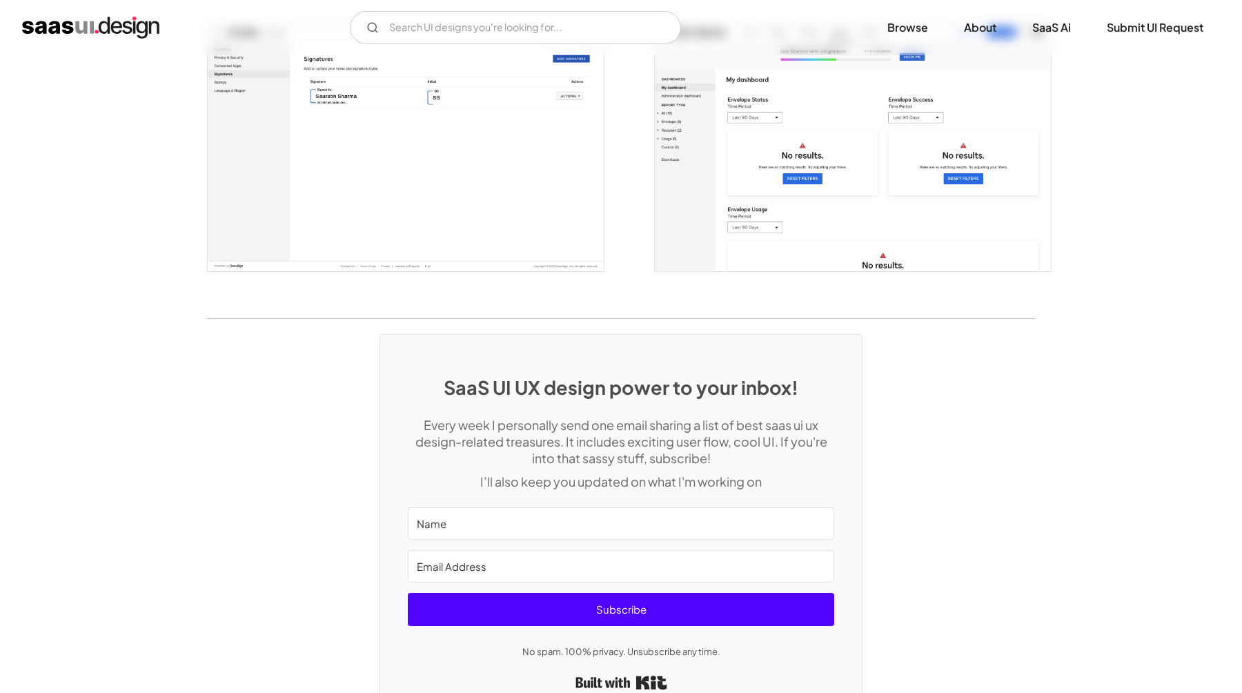
scroll to position [3632, 0]
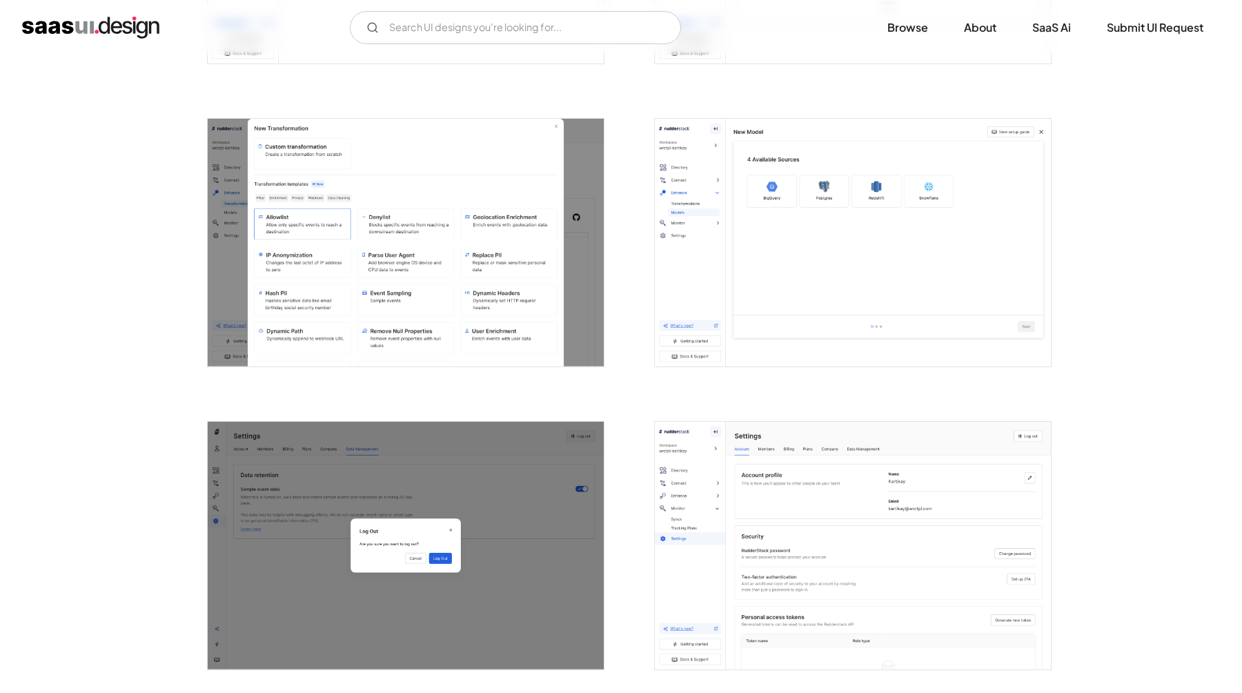
scroll to position [2325, 0]
click at [428, 259] on img "open lightbox" at bounding box center [406, 241] width 396 height 248
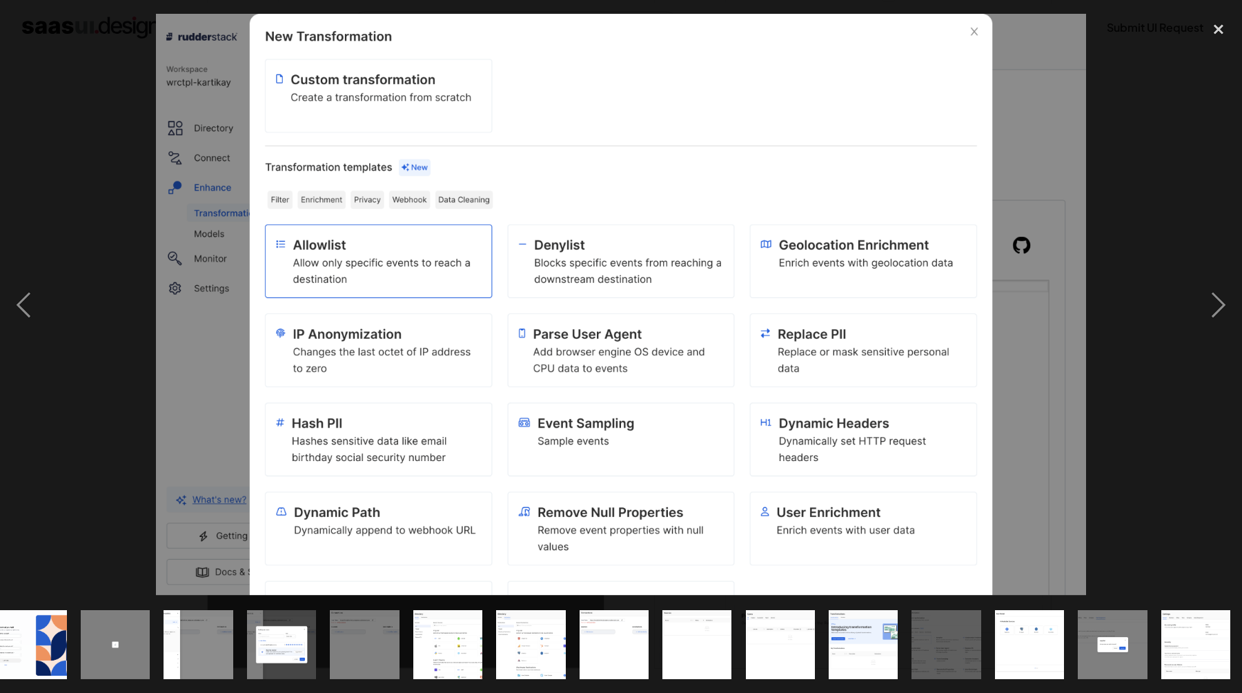
scroll to position [0, 268]
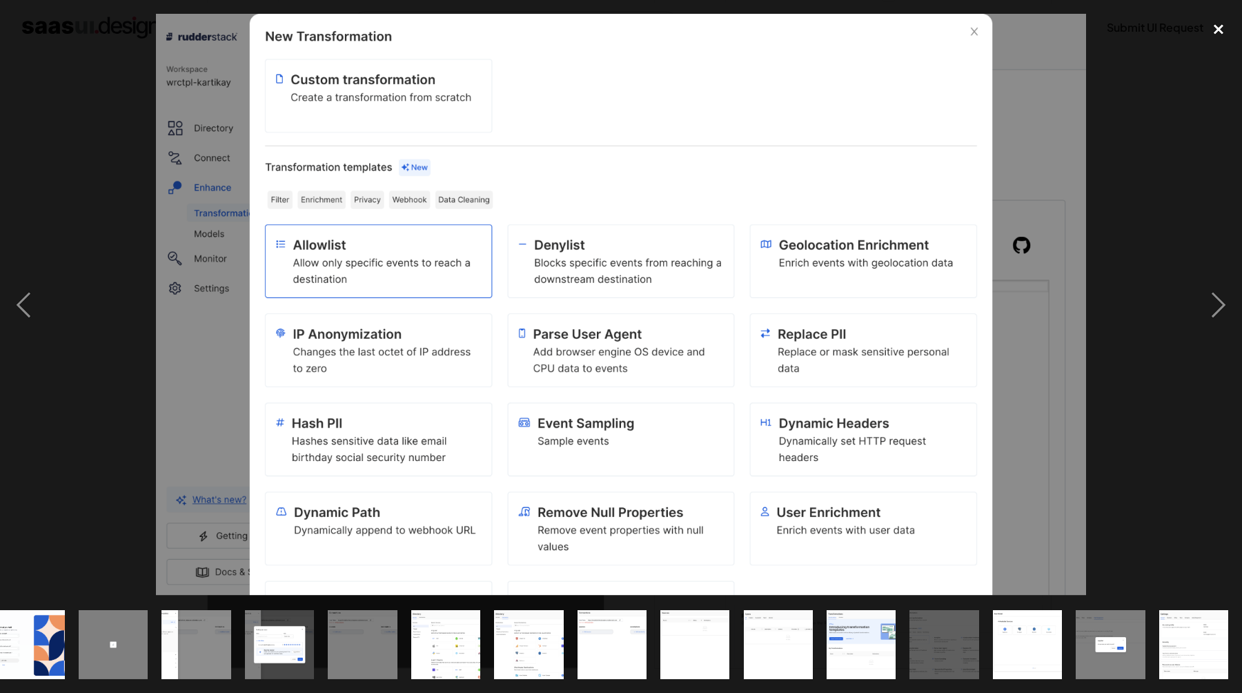
click at [1213, 32] on div "close lightbox" at bounding box center [1218, 29] width 47 height 30
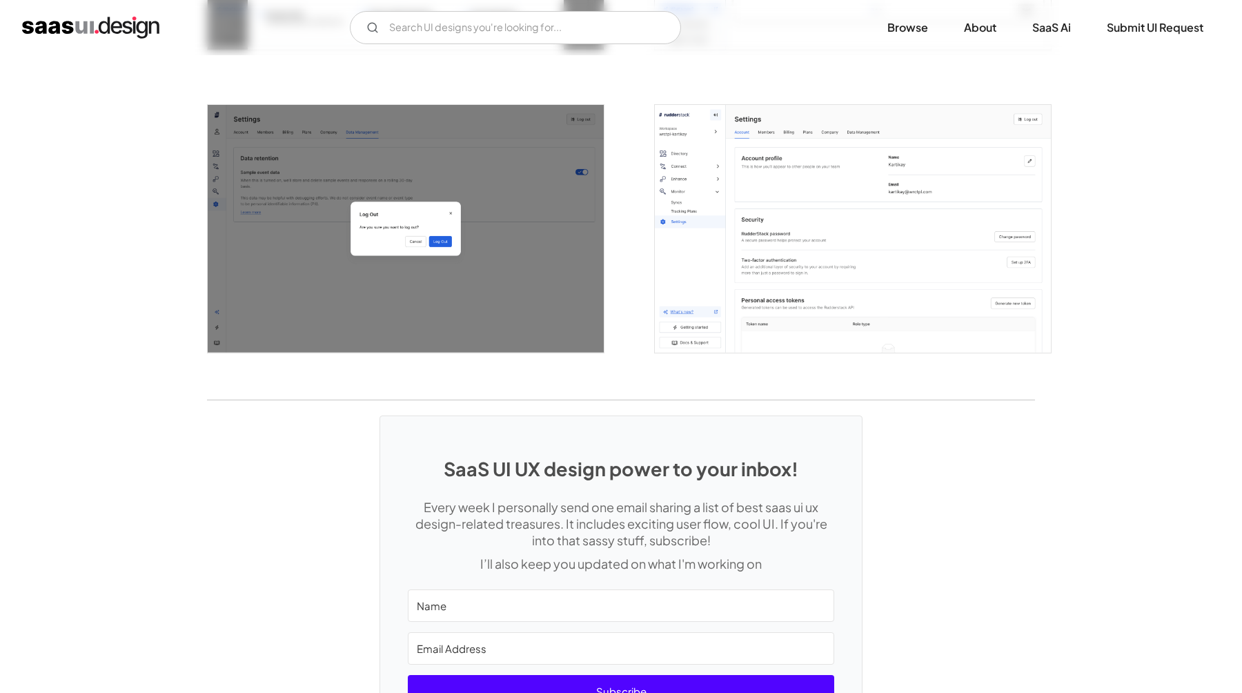
scroll to position [2654, 0]
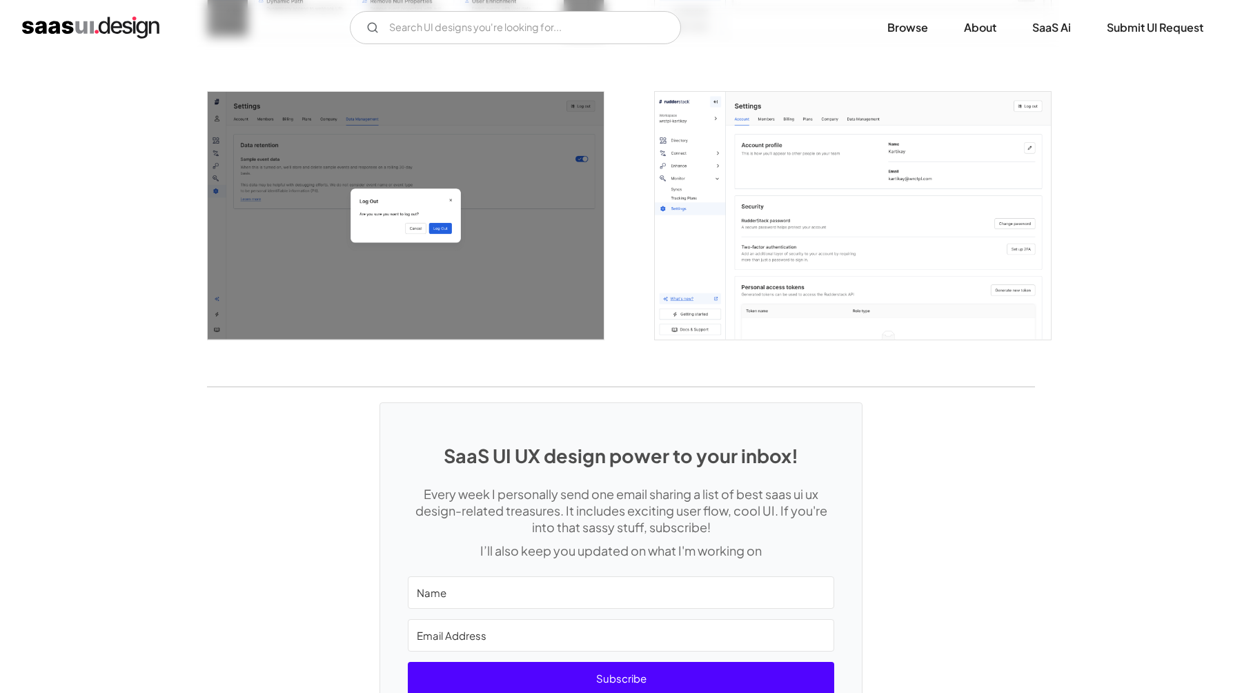
click at [741, 191] on img "open lightbox" at bounding box center [853, 216] width 396 height 248
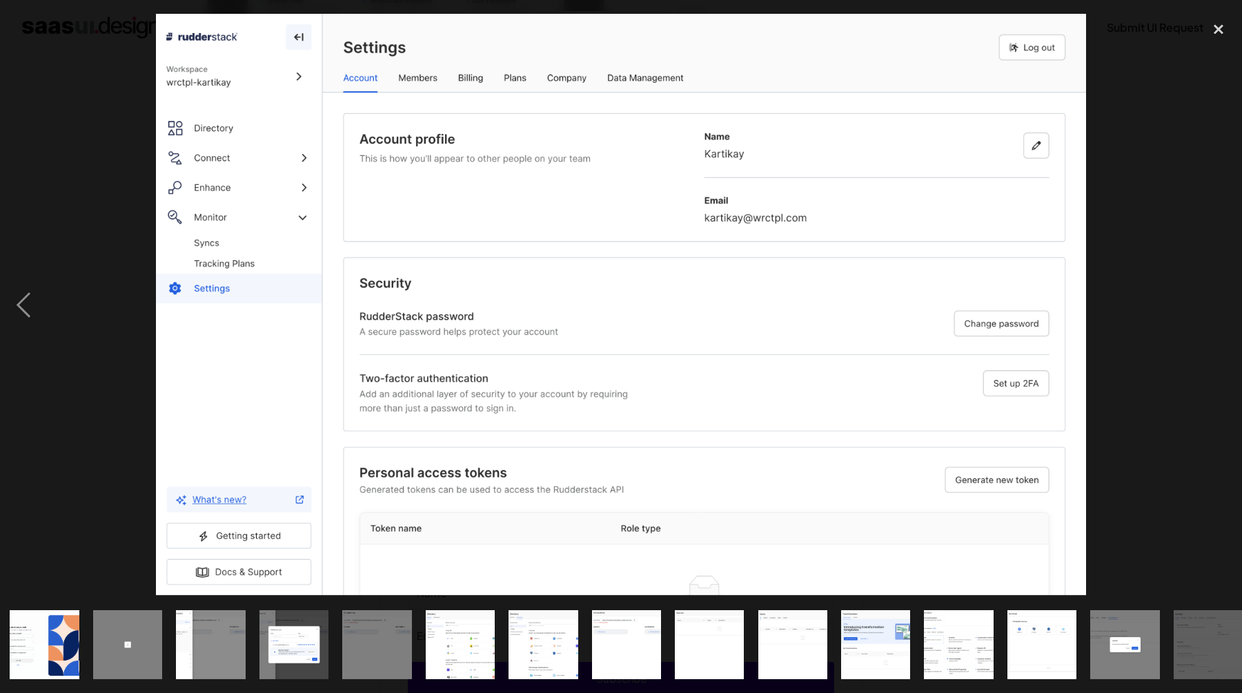
scroll to position [0, 268]
